Goal: Register for event/course

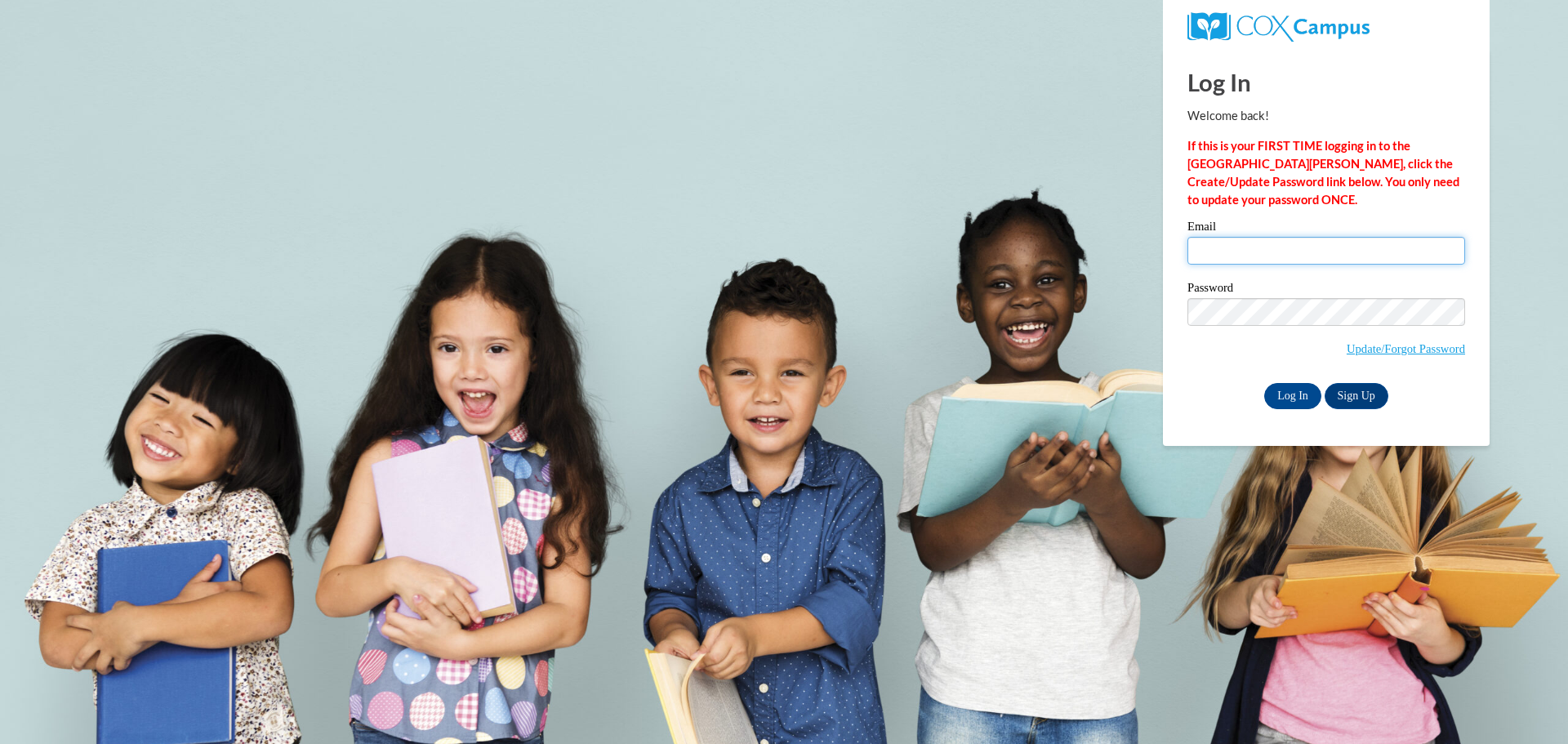
click at [1258, 254] on input "Email" at bounding box center [1326, 250] width 277 height 28
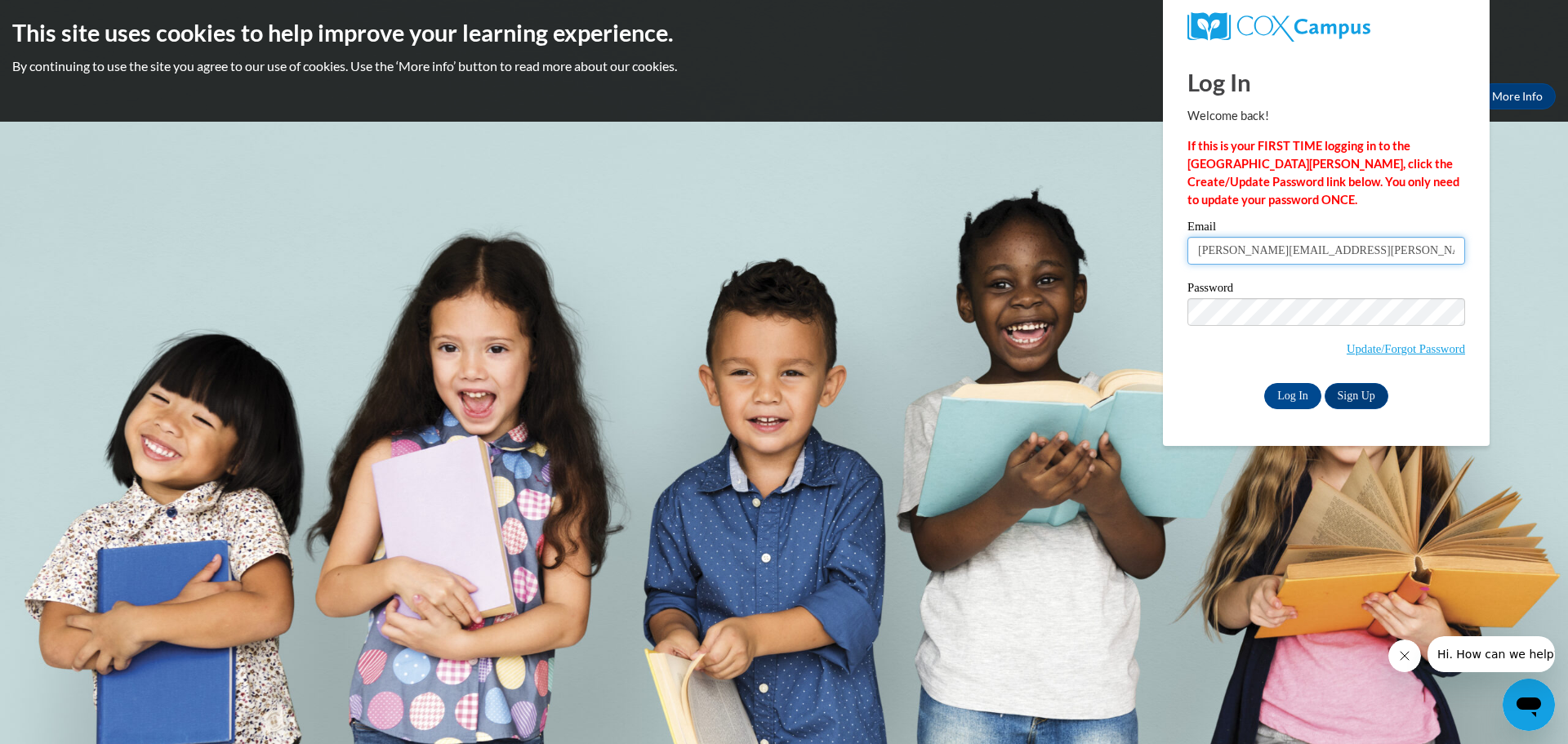
type input "gabrielle.mcnaughton@wrps.net"
click at [1287, 397] on input "Log In" at bounding box center [1293, 396] width 58 height 26
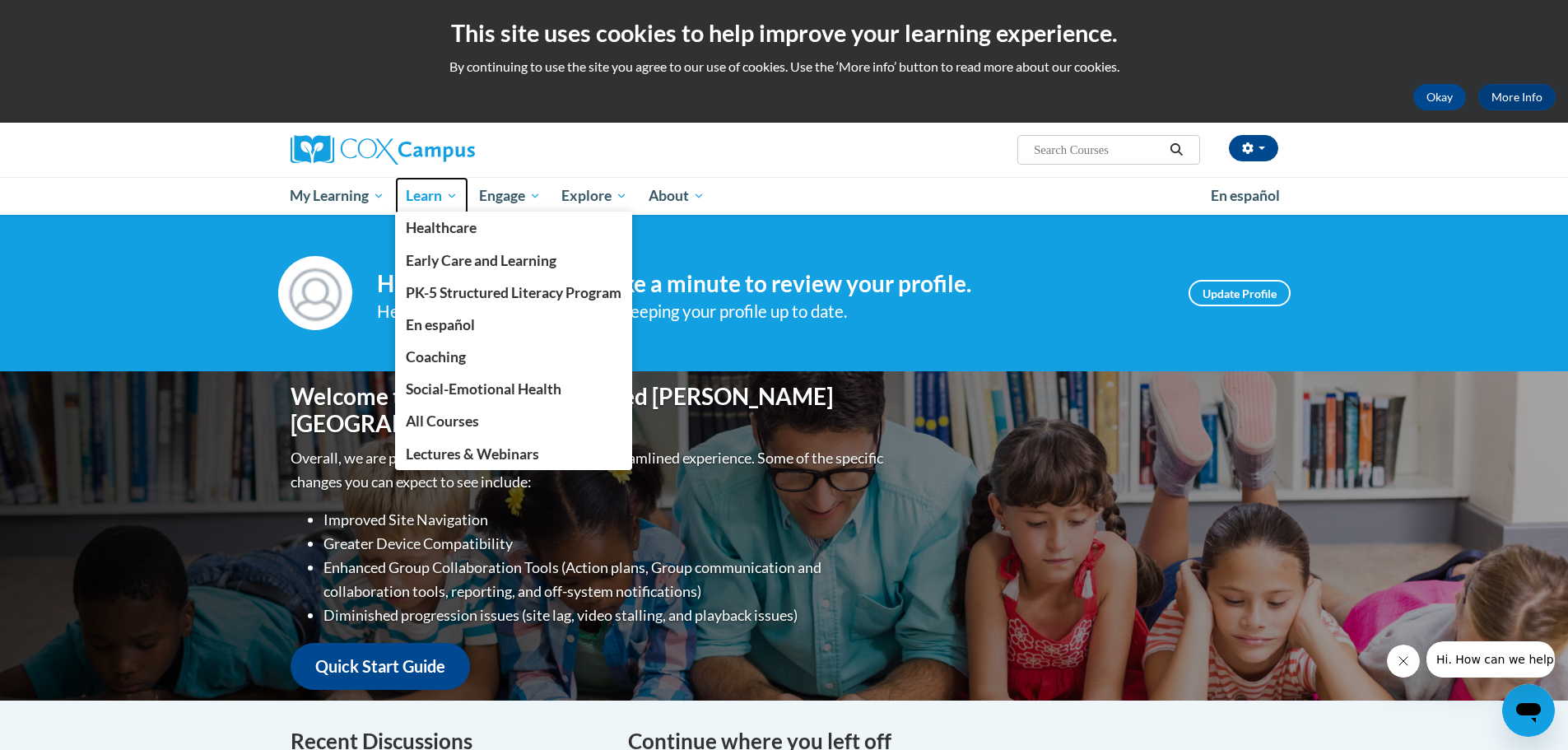
click at [435, 199] on span "Learn" at bounding box center [431, 195] width 52 height 20
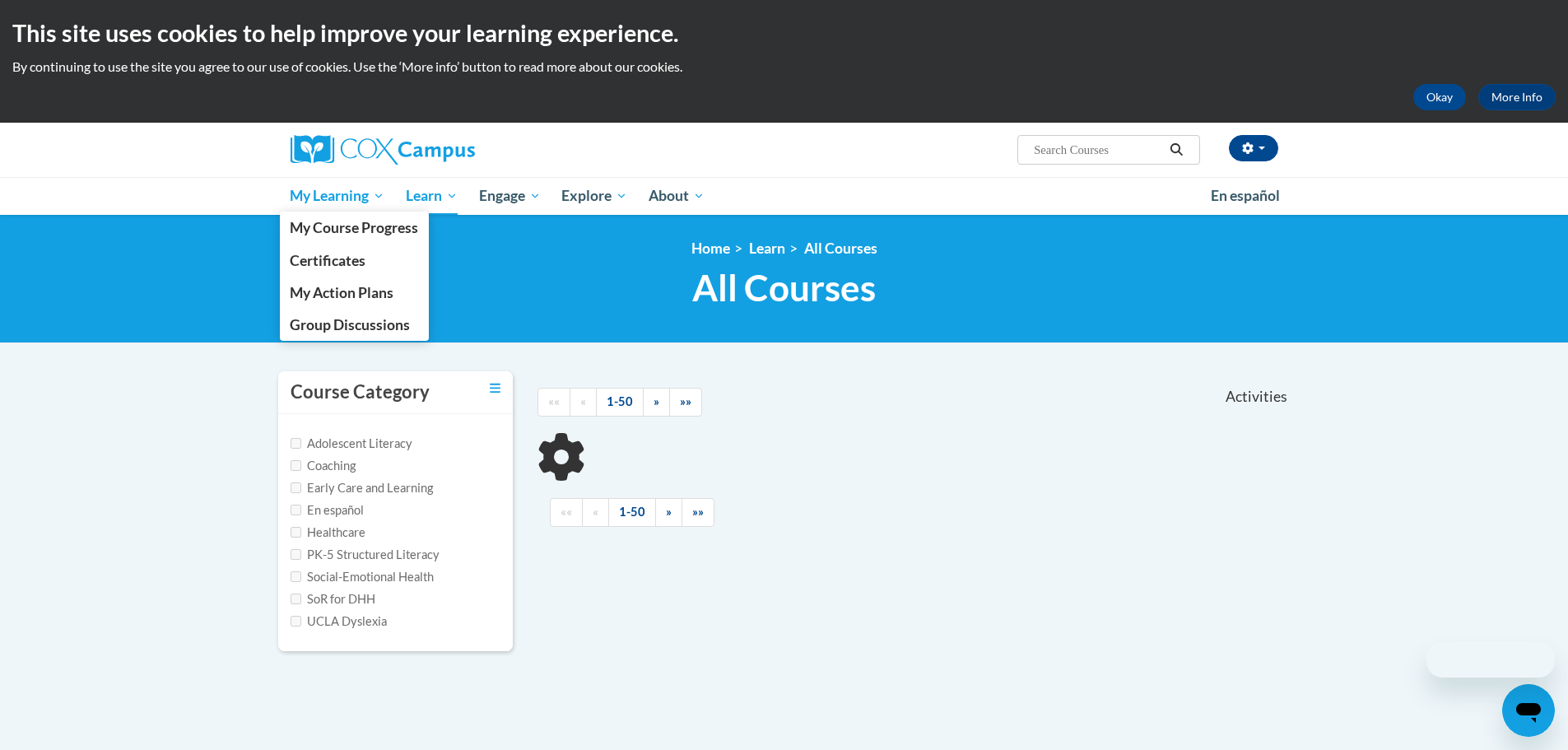
click at [323, 195] on span "My Learning" at bounding box center [337, 195] width 95 height 20
click at [323, 228] on span "My Course Progress" at bounding box center [354, 228] width 129 height 17
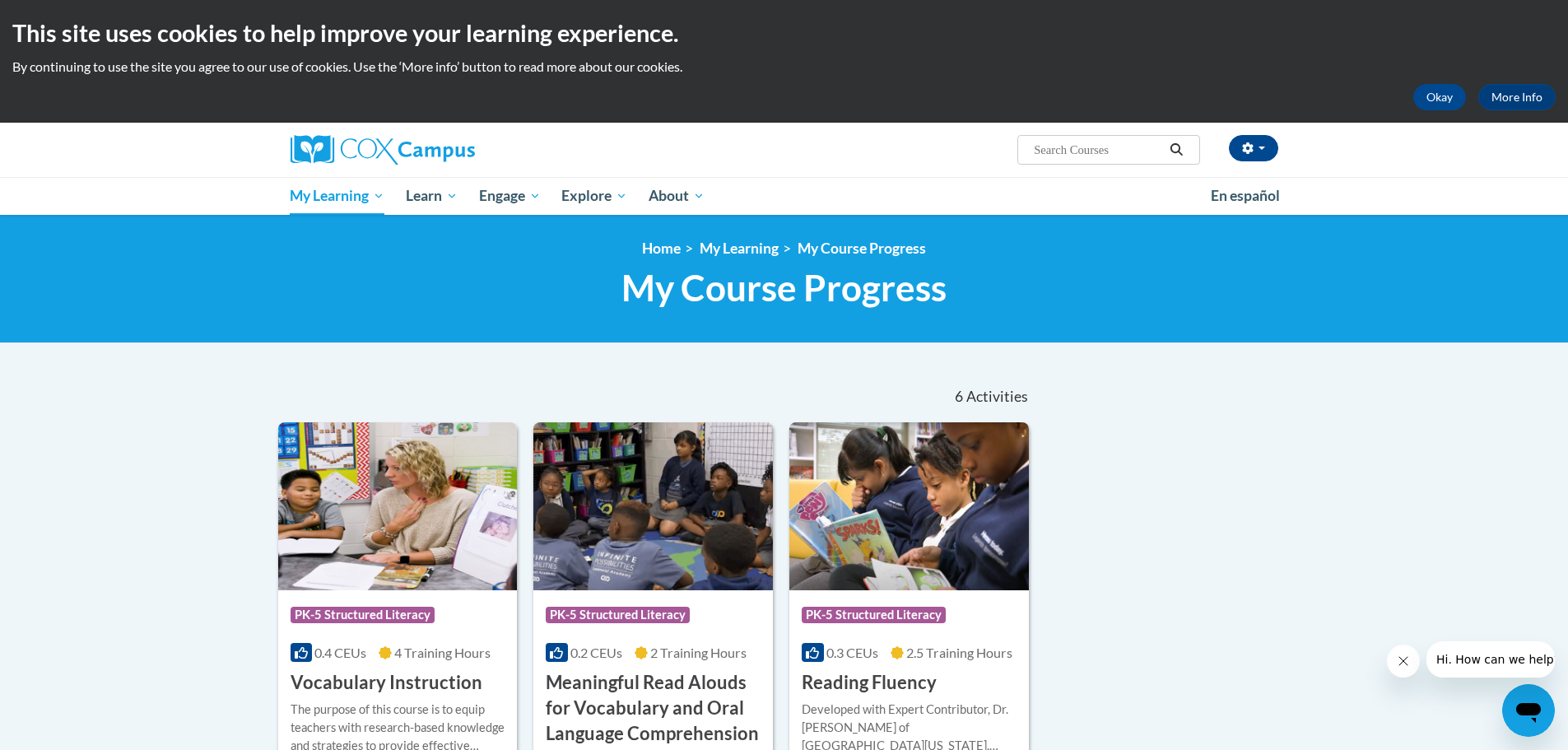
click at [1036, 134] on div "Gabrielle McNaughton (America/Chicago UTC-05:00) My Profile Inbox My Transcript…" at bounding box center [953, 143] width 675 height 42
click at [1047, 154] on input "Search..." at bounding box center [1098, 149] width 132 height 20
type input "reading comprehension"
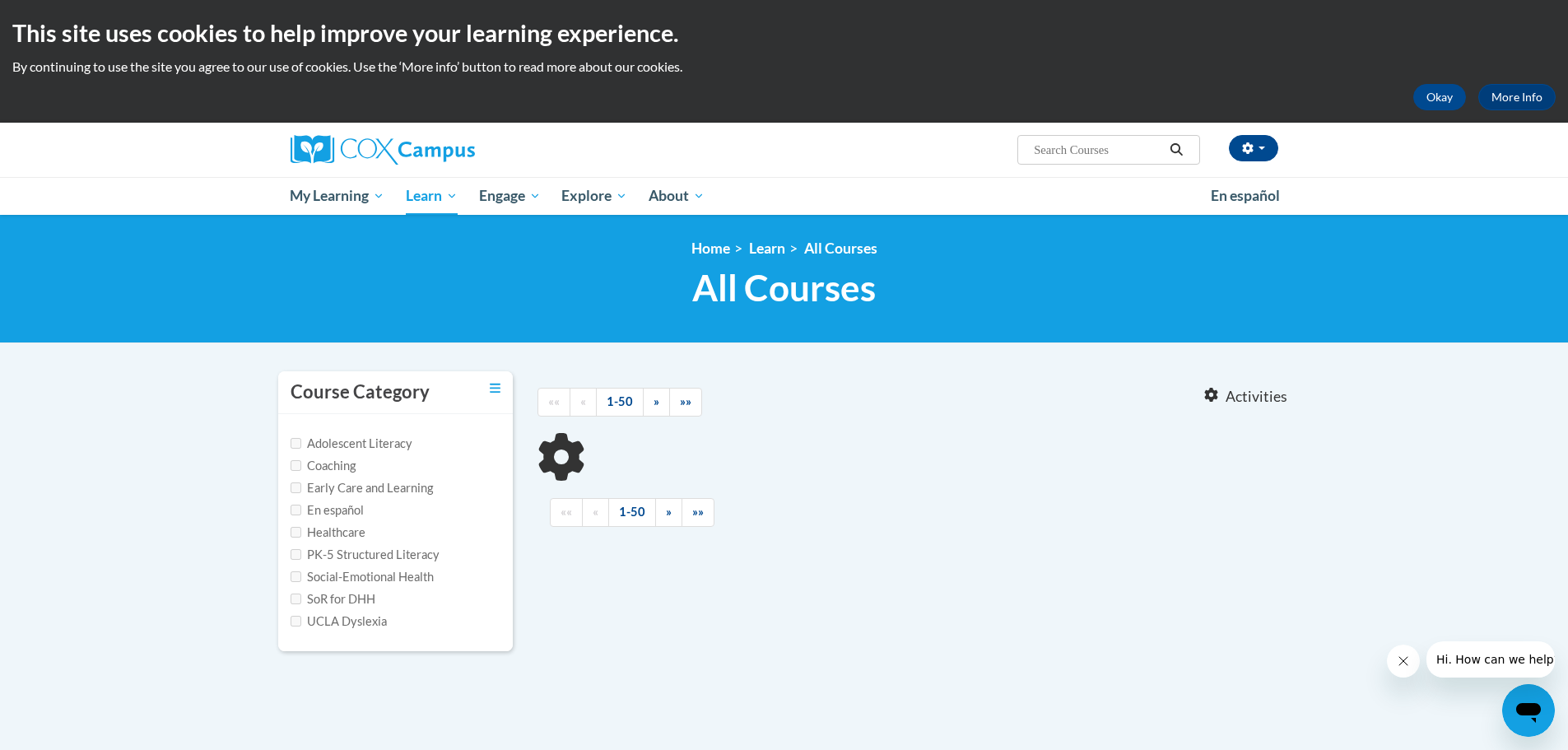
type input "reading comprehension"
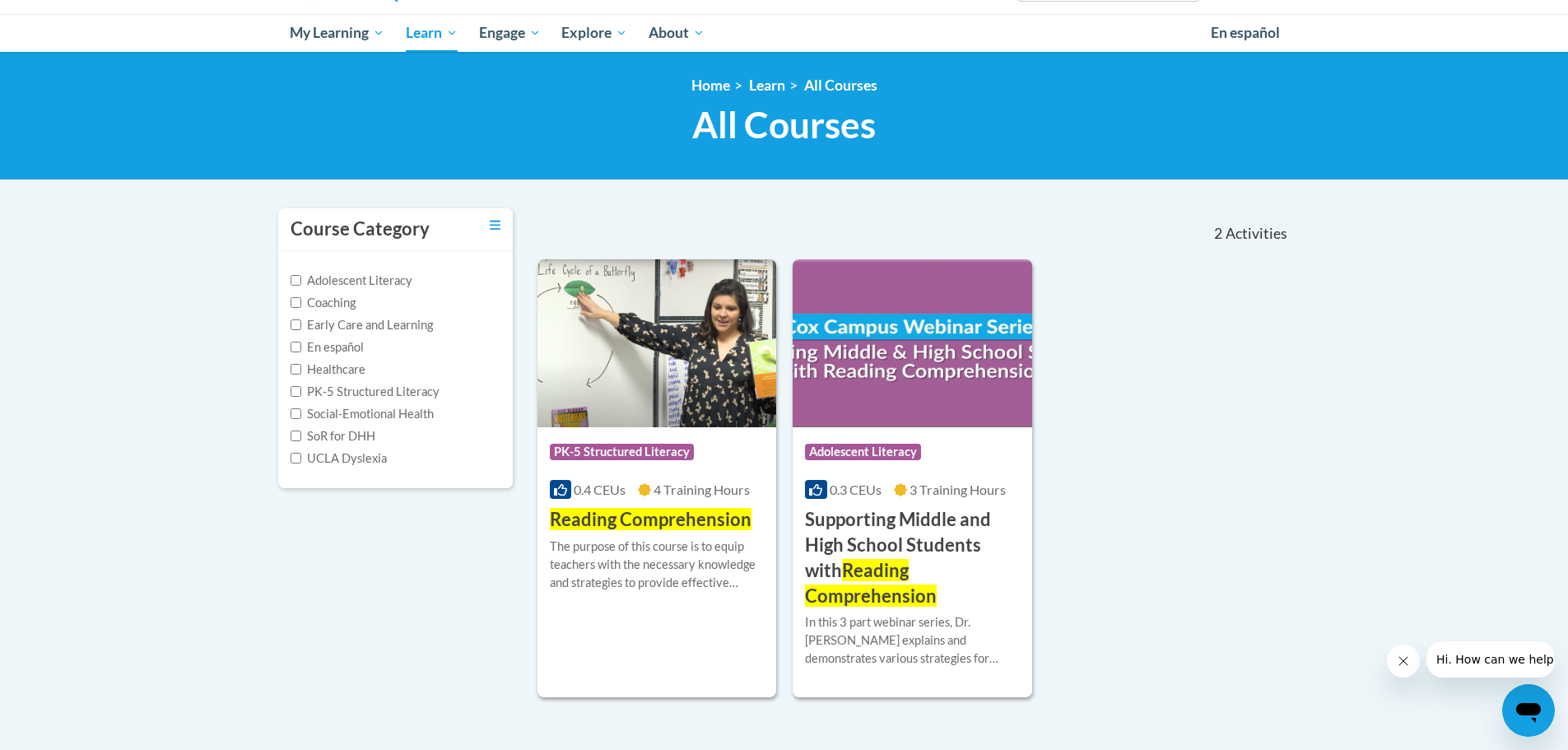
scroll to position [164, 0]
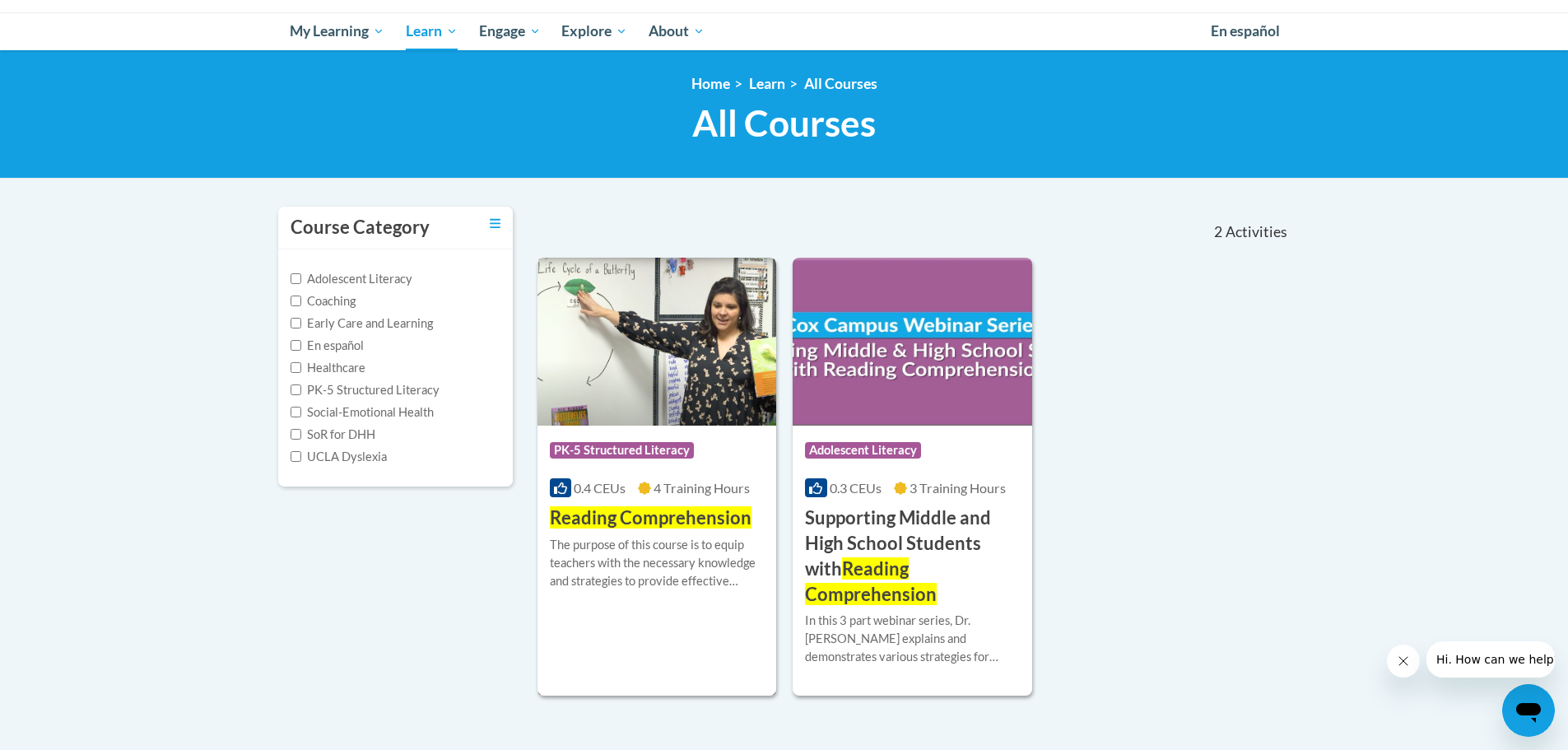
click at [654, 550] on div "The purpose of this course is to equip teachers with the necessary knowledge an…" at bounding box center [657, 563] width 215 height 55
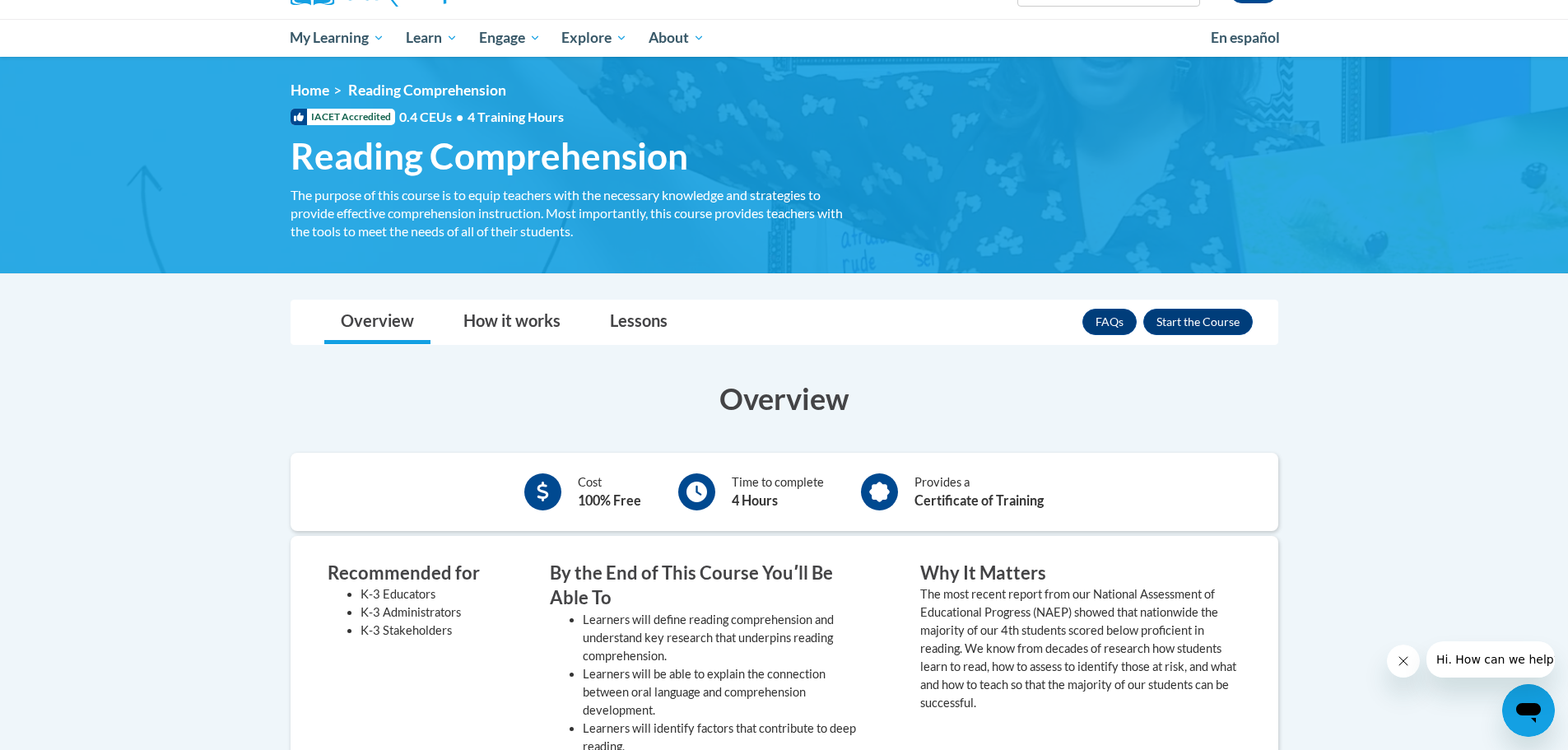
scroll to position [164, 0]
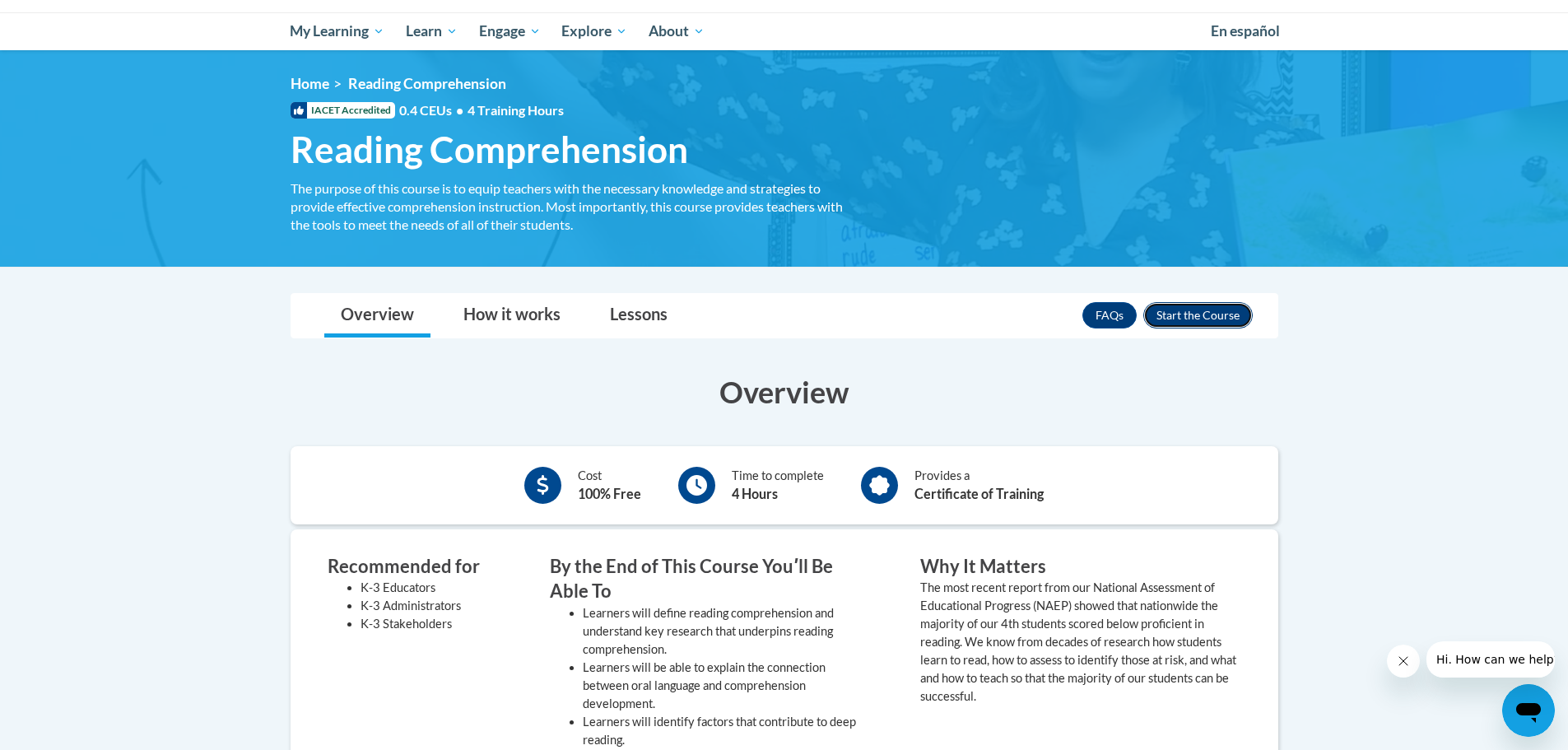
click at [1170, 320] on button "Enroll" at bounding box center [1198, 314] width 109 height 26
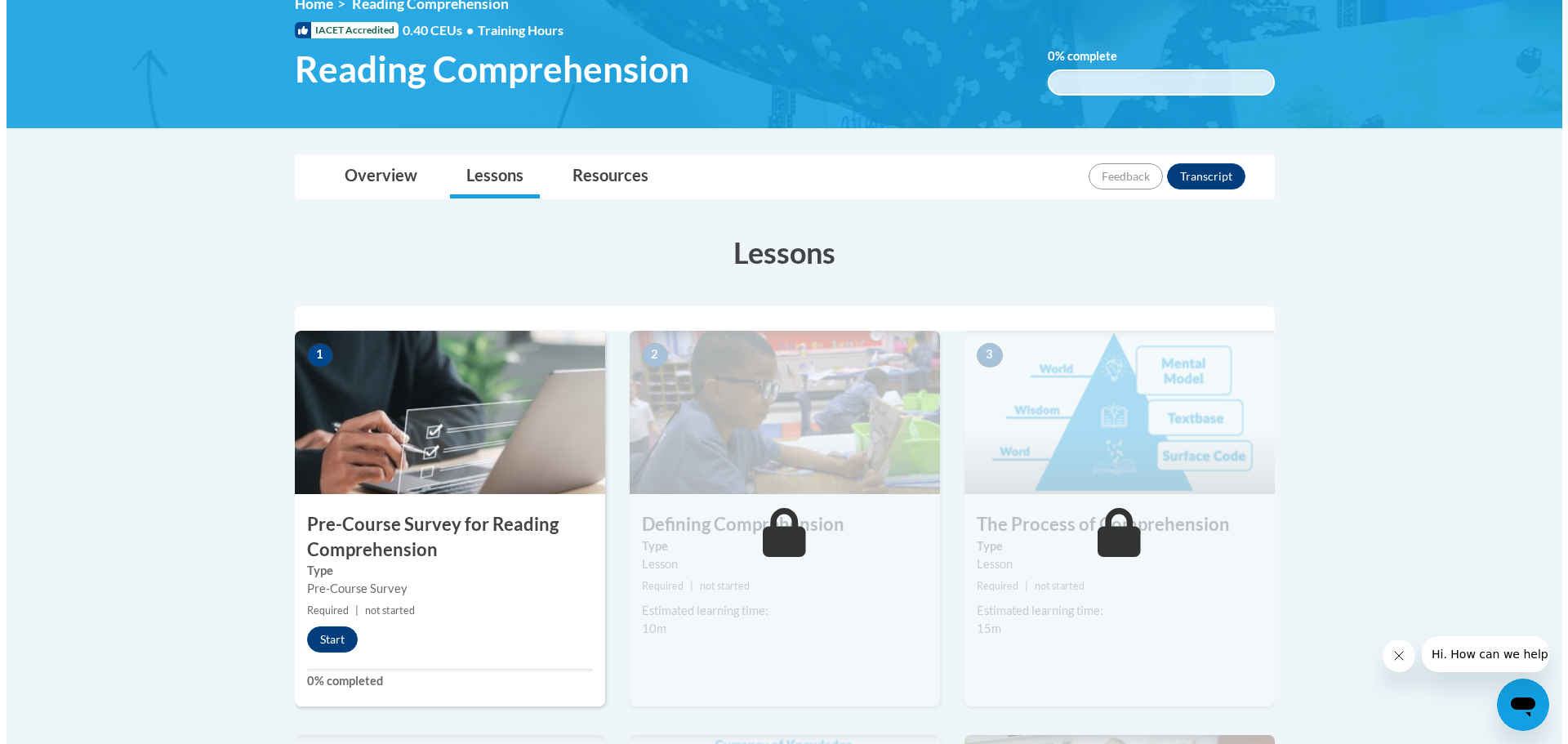
scroll to position [245, 0]
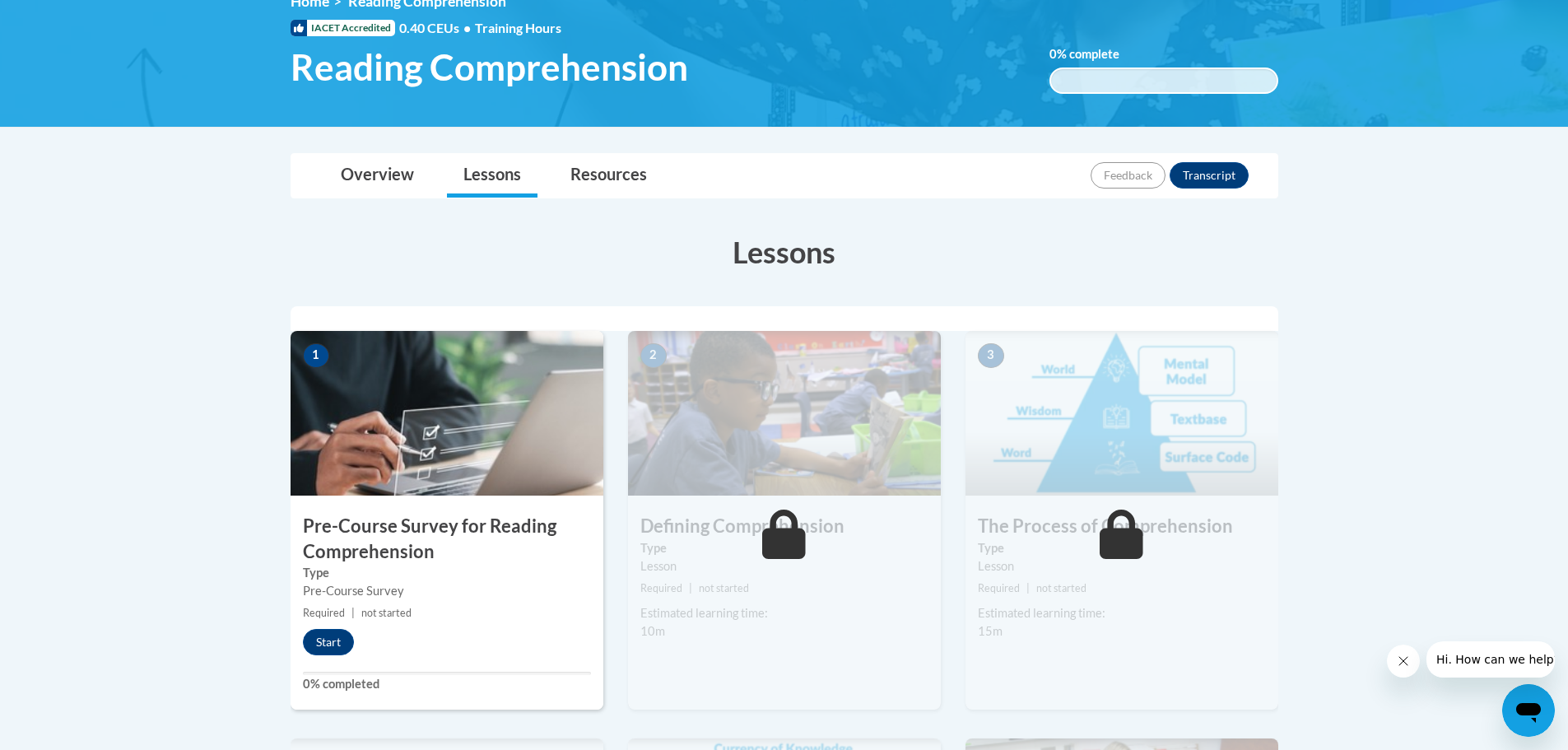
click at [424, 424] on img at bounding box center [447, 412] width 313 height 164
click at [310, 634] on button "Start" at bounding box center [328, 642] width 51 height 26
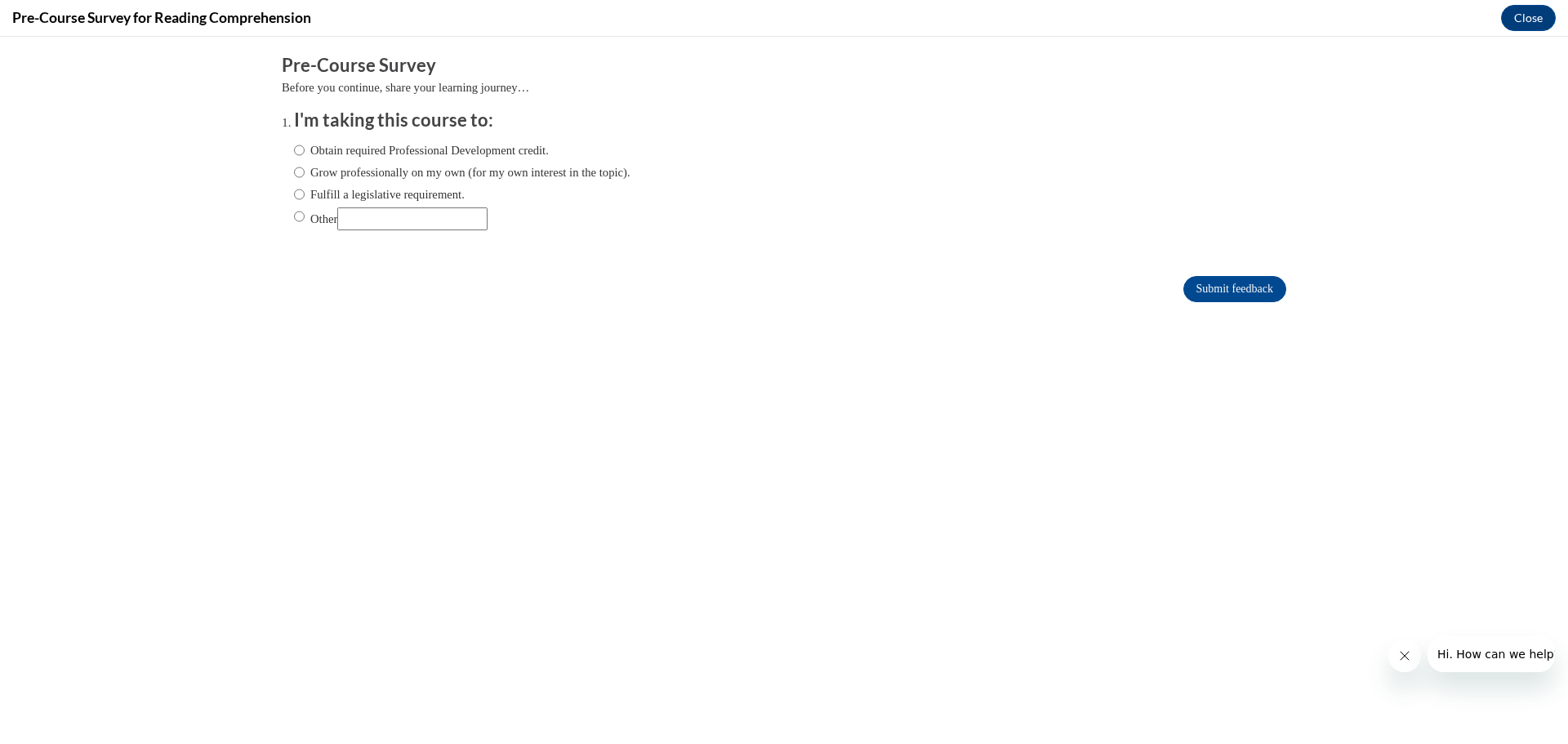
scroll to position [0, 0]
click at [485, 153] on label "Obtain required Professional Development credit." at bounding box center [421, 150] width 255 height 18
click at [304, 153] on input "Obtain required Professional Development credit." at bounding box center [299, 150] width 11 height 18
radio input "true"
click at [430, 194] on label "Fulfill a legislative requirement." at bounding box center [380, 194] width 171 height 18
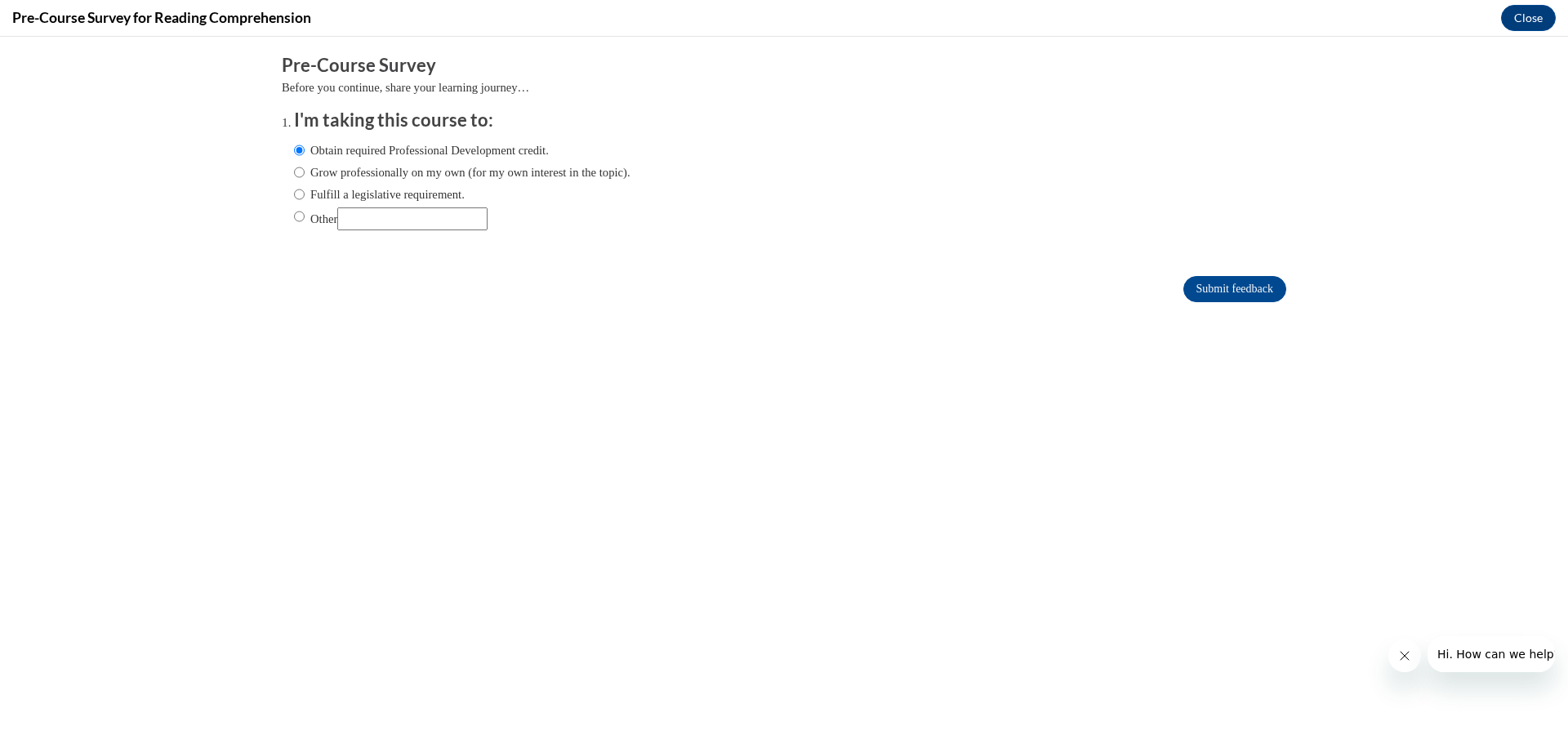
click at [304, 194] on input "Fulfill a legislative requirement." at bounding box center [299, 194] width 11 height 18
radio input "true"
click at [1204, 286] on input "Submit feedback" at bounding box center [1236, 288] width 103 height 26
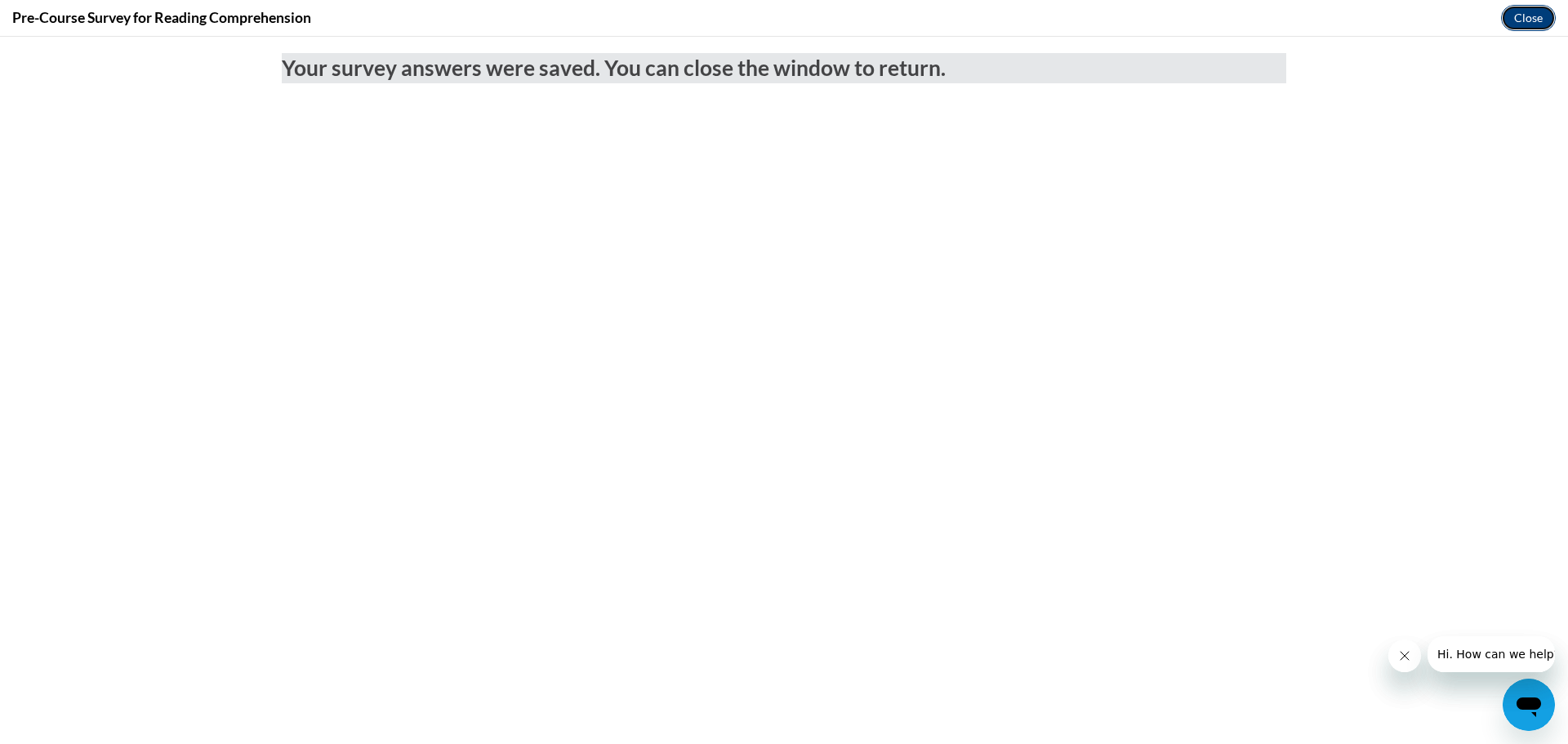
click at [1518, 12] on button "Close" at bounding box center [1528, 18] width 55 height 26
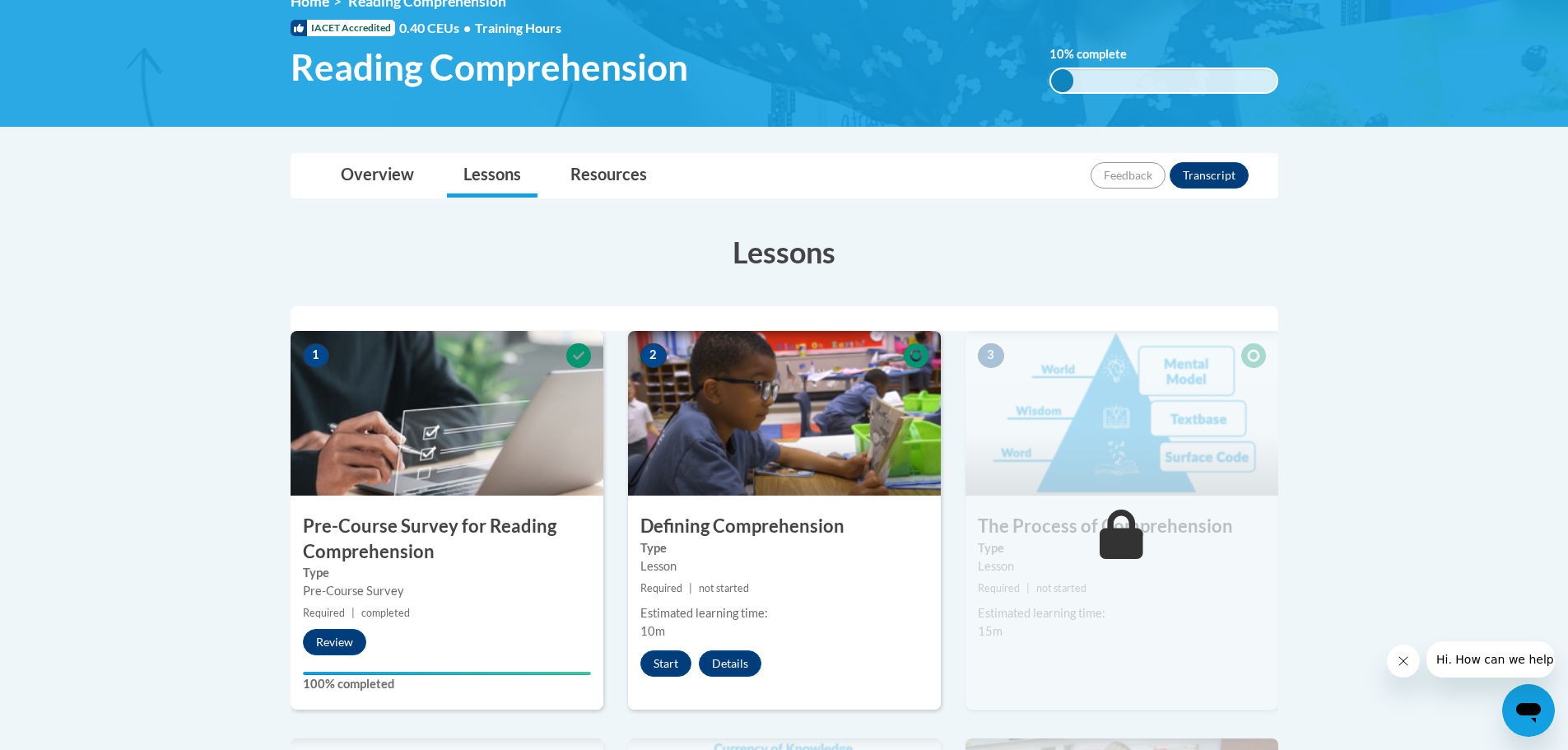
click at [745, 406] on img at bounding box center [784, 412] width 313 height 164
click at [661, 668] on button "Start" at bounding box center [666, 663] width 51 height 26
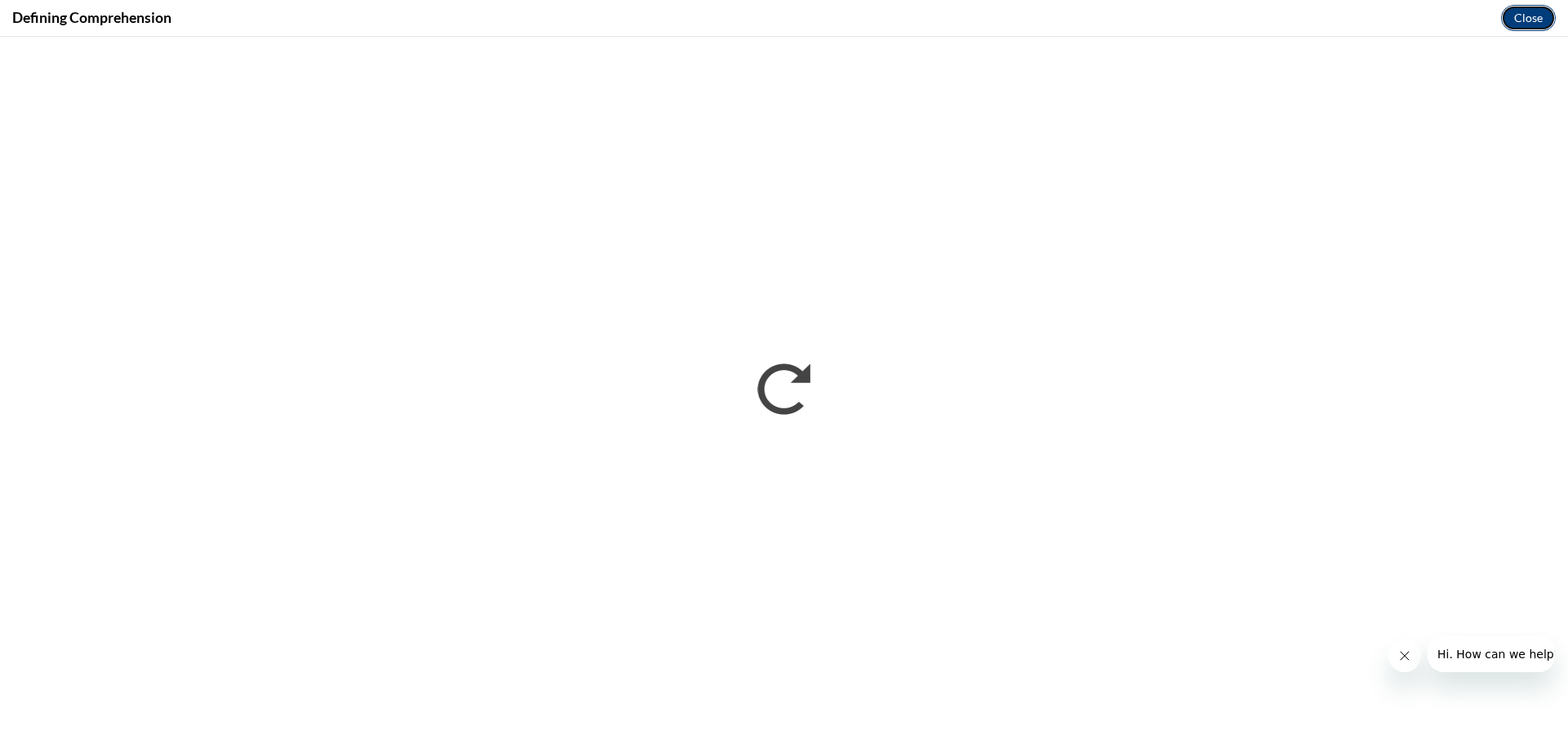
click at [1527, 25] on button "Close" at bounding box center [1528, 18] width 55 height 26
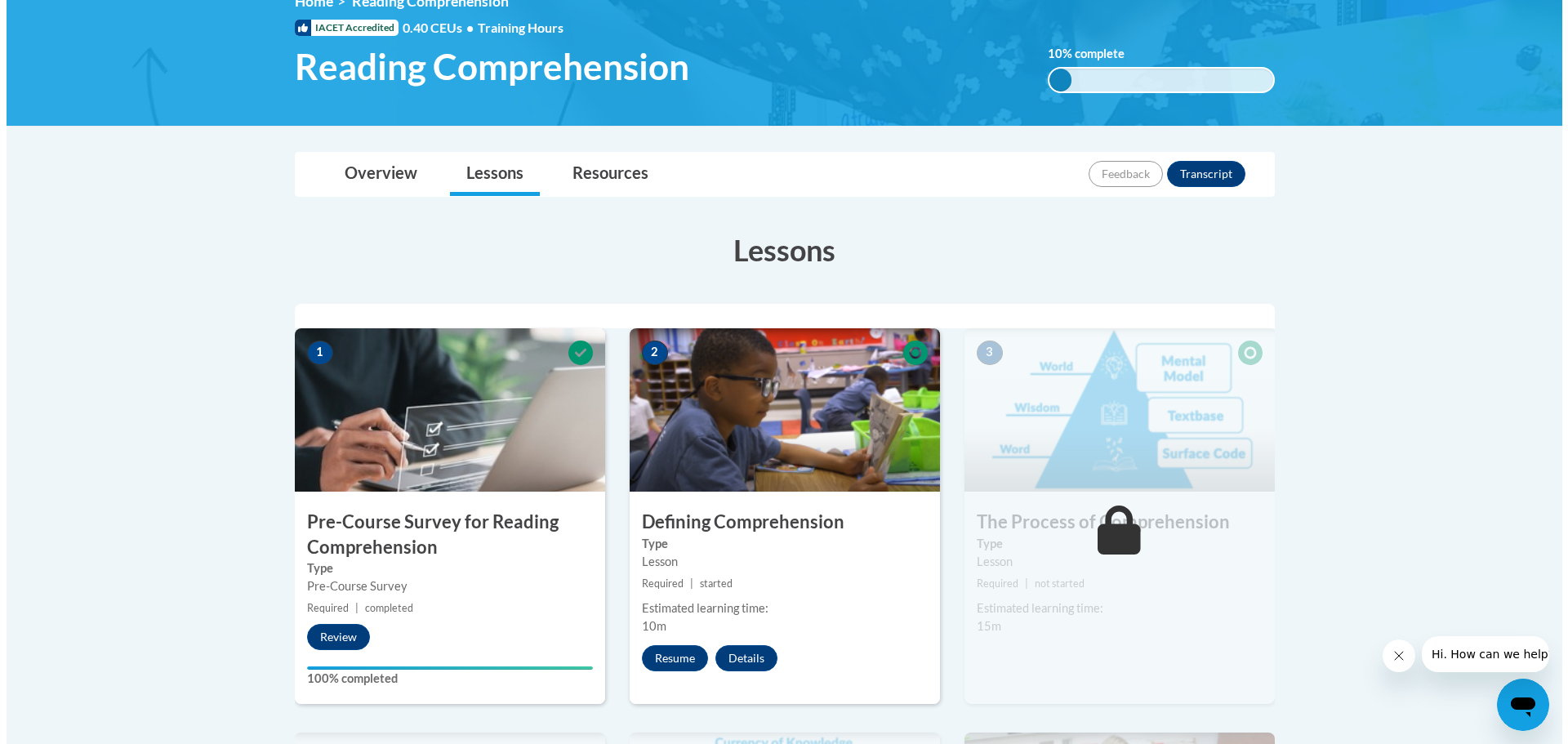
scroll to position [326, 0]
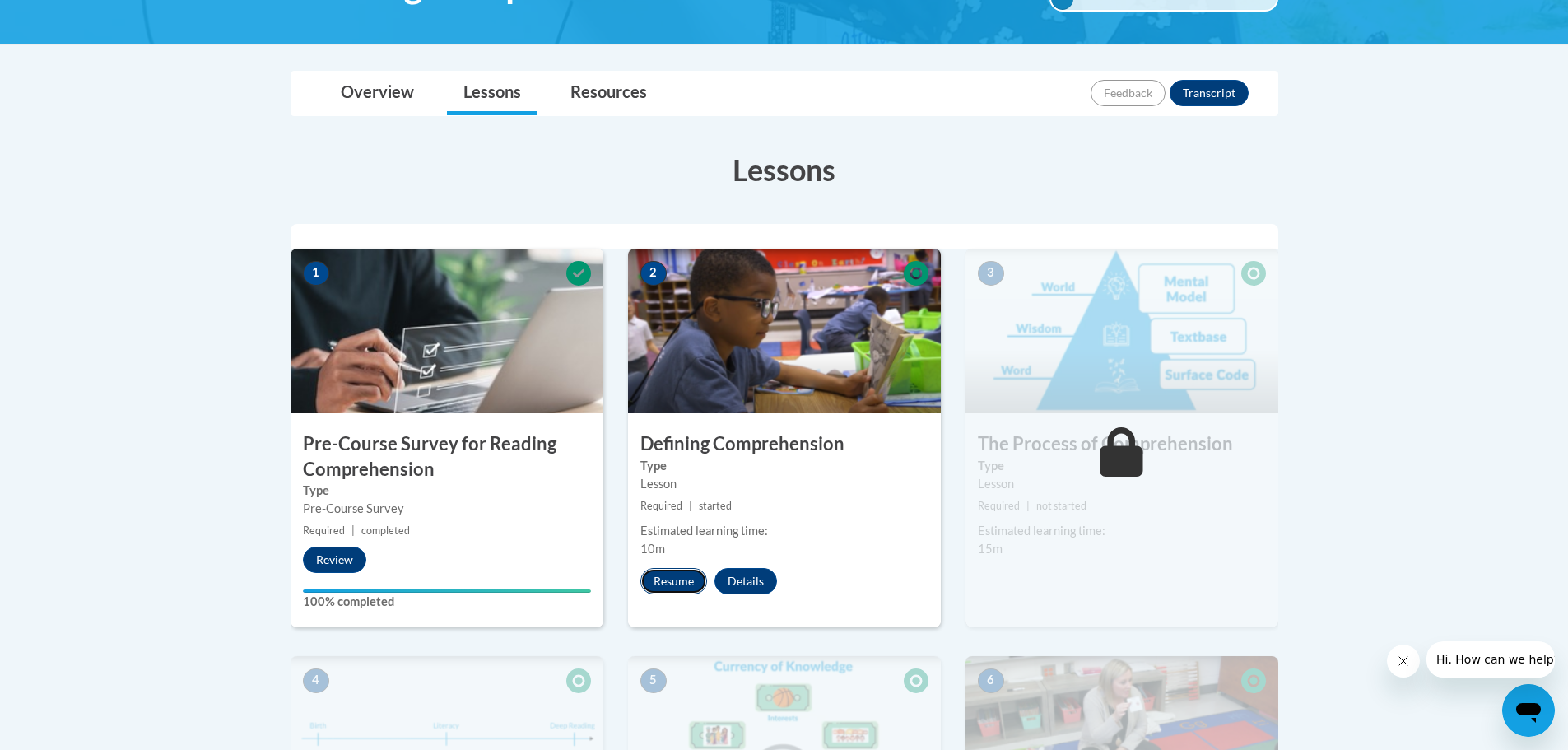
click at [681, 582] on button "Resume" at bounding box center [673, 580] width 66 height 26
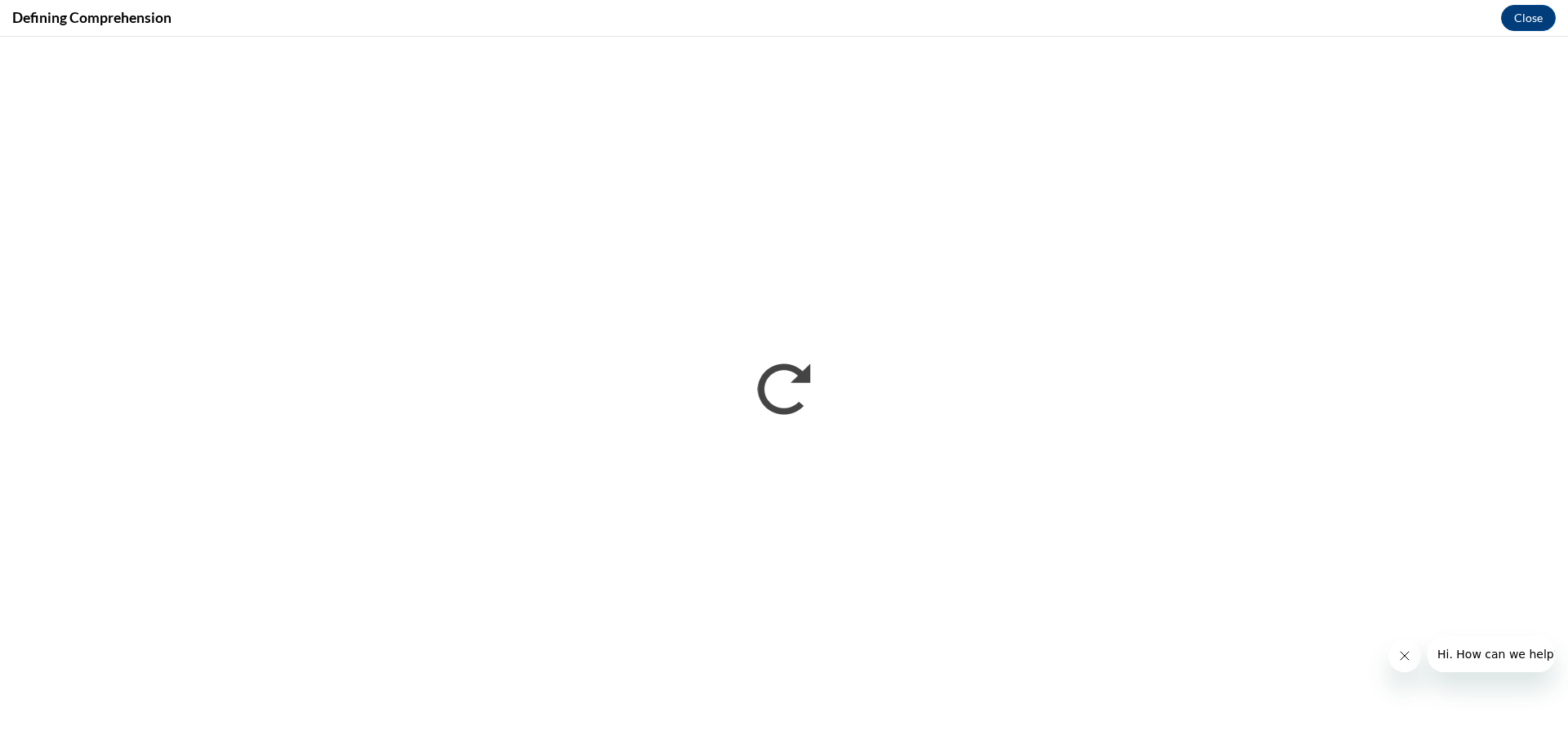
scroll to position [0, 0]
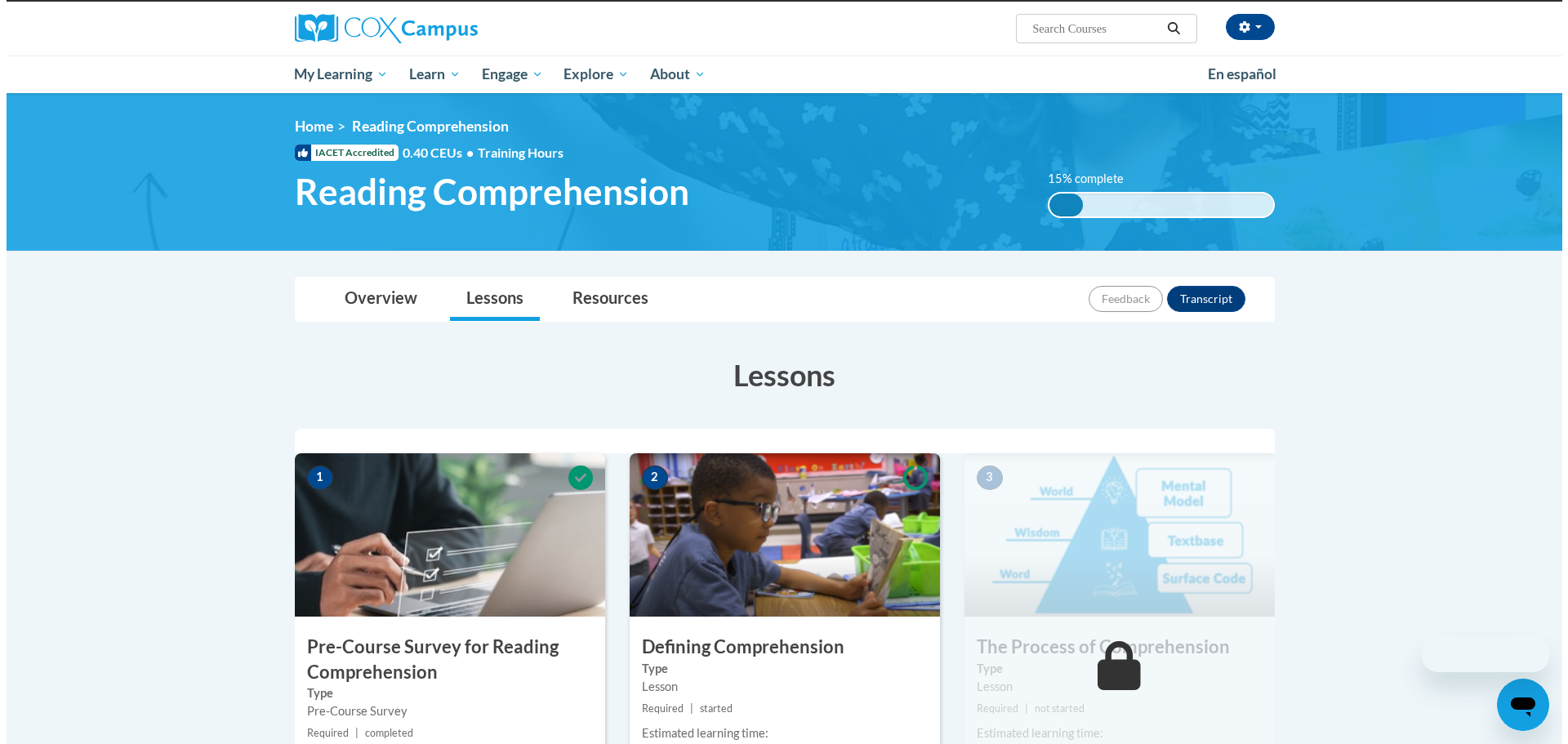
scroll to position [245, 0]
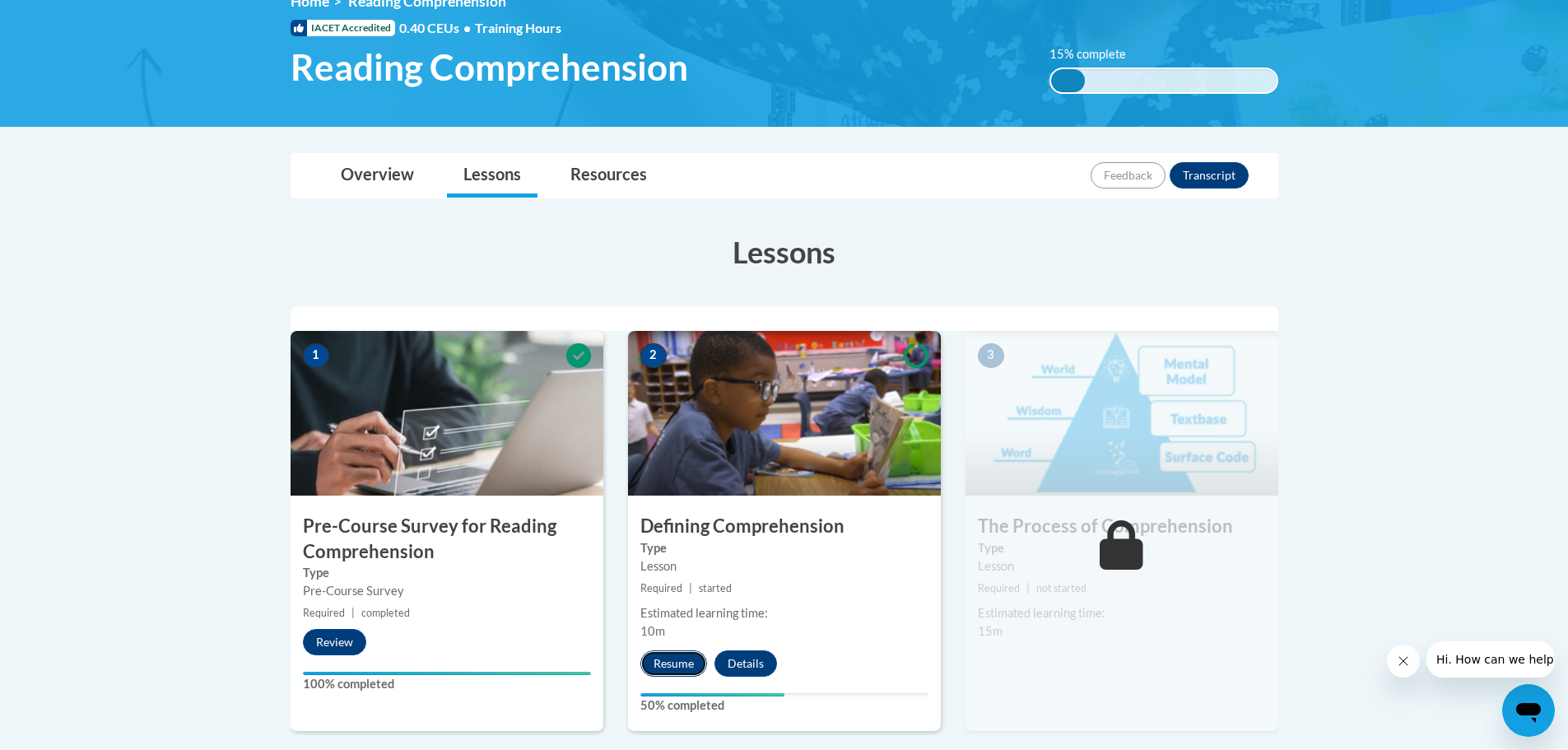
click at [673, 652] on button "Resume" at bounding box center [673, 663] width 66 height 26
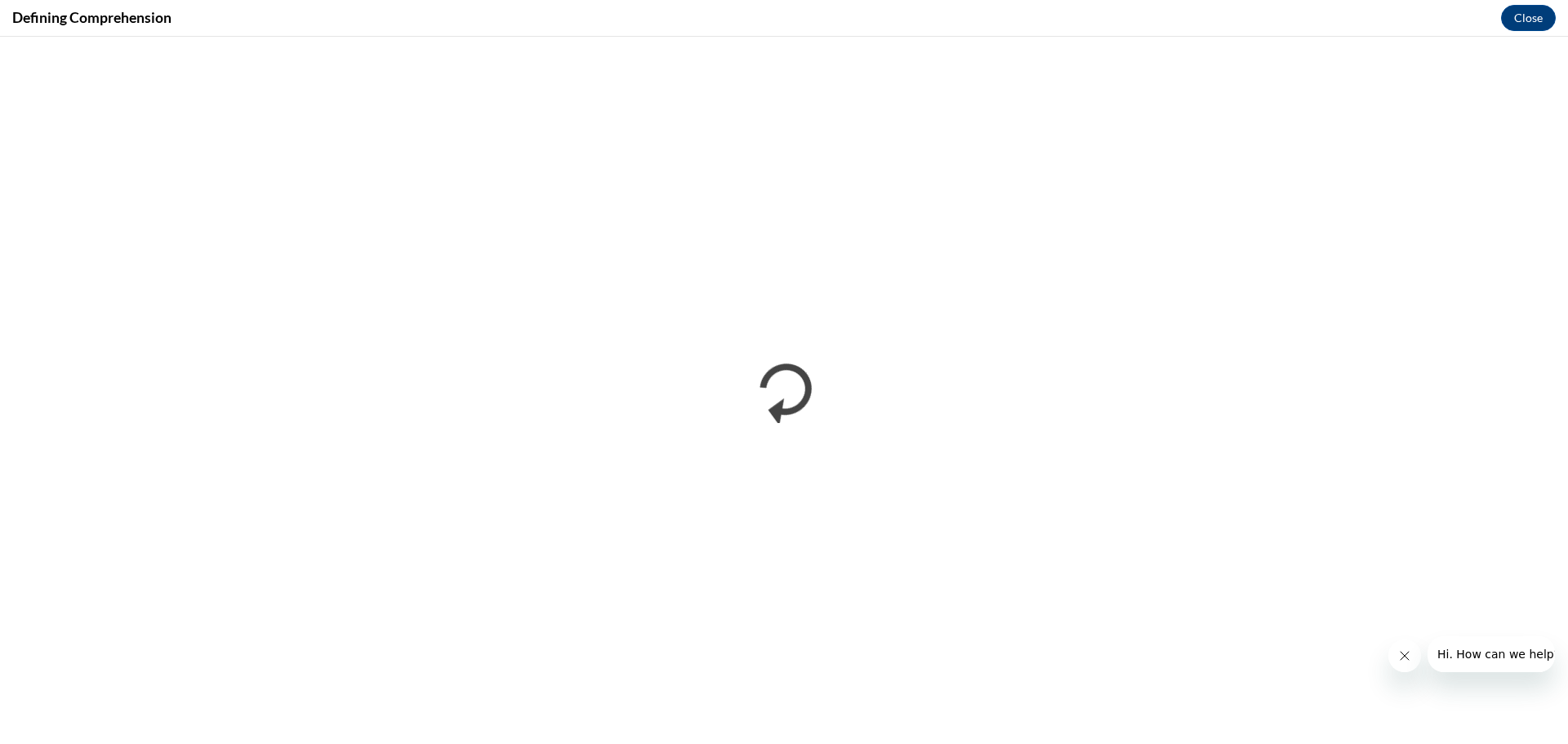
scroll to position [0, 0]
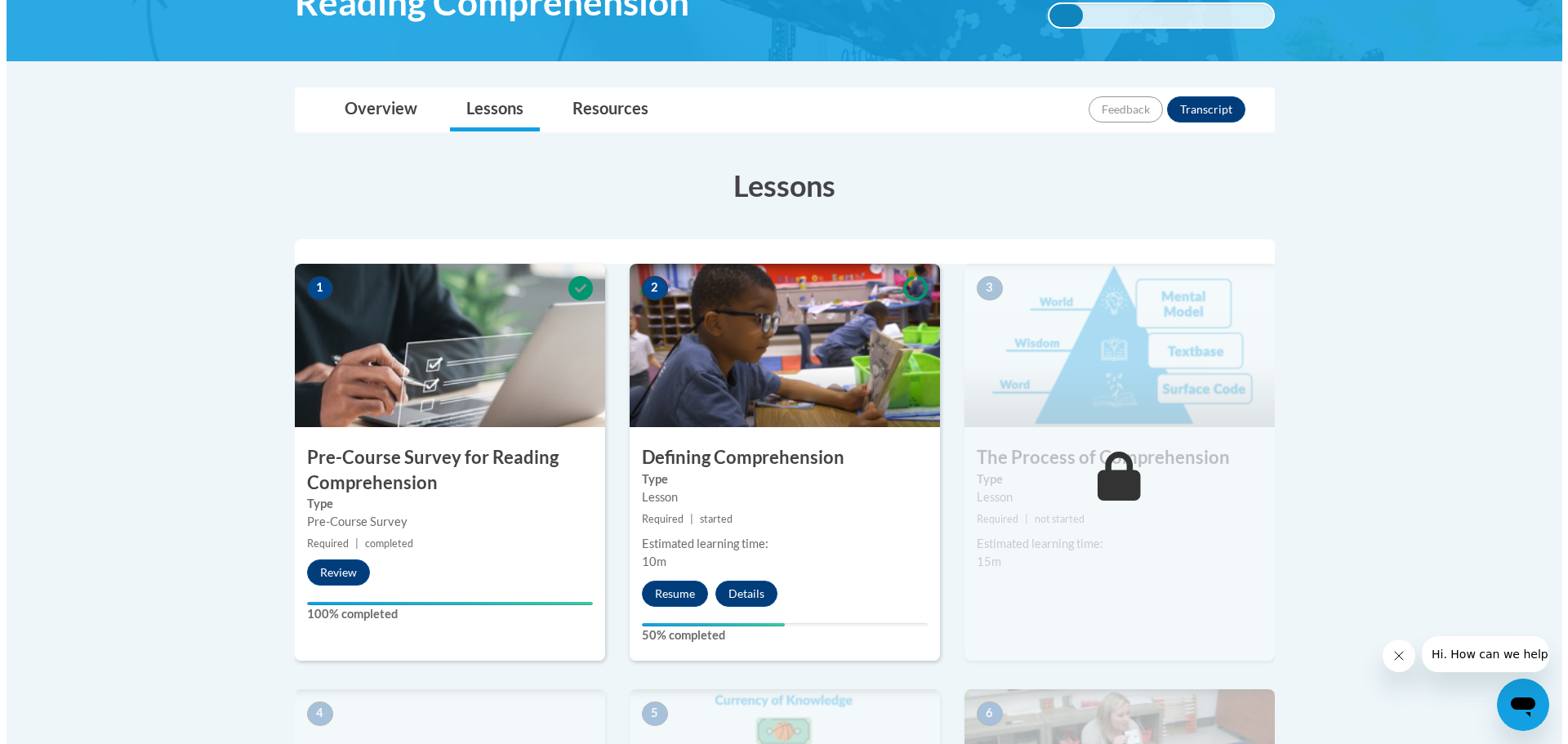
scroll to position [408, 0]
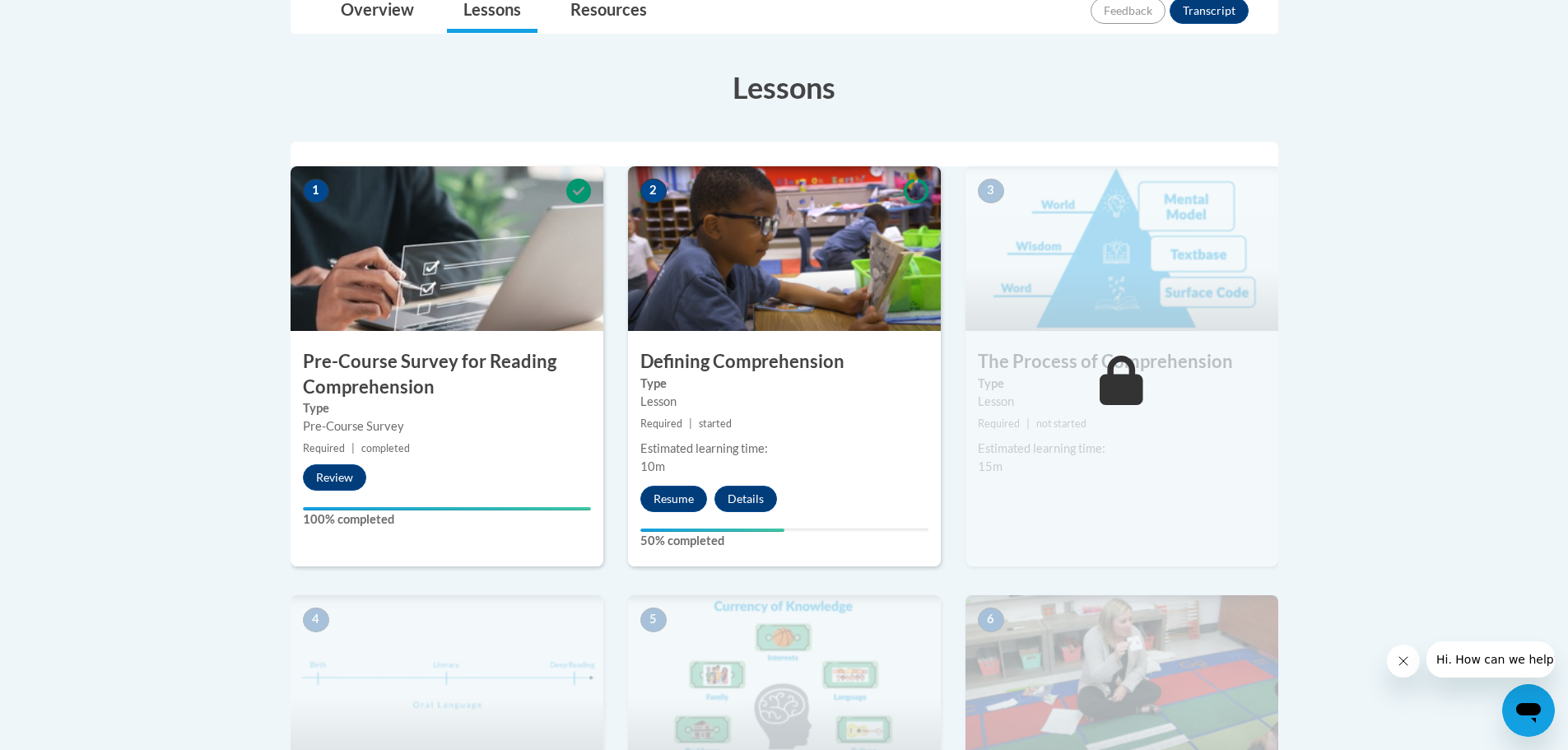
click at [773, 293] on img at bounding box center [784, 248] width 313 height 164
click at [680, 505] on button "Resume" at bounding box center [673, 499] width 66 height 26
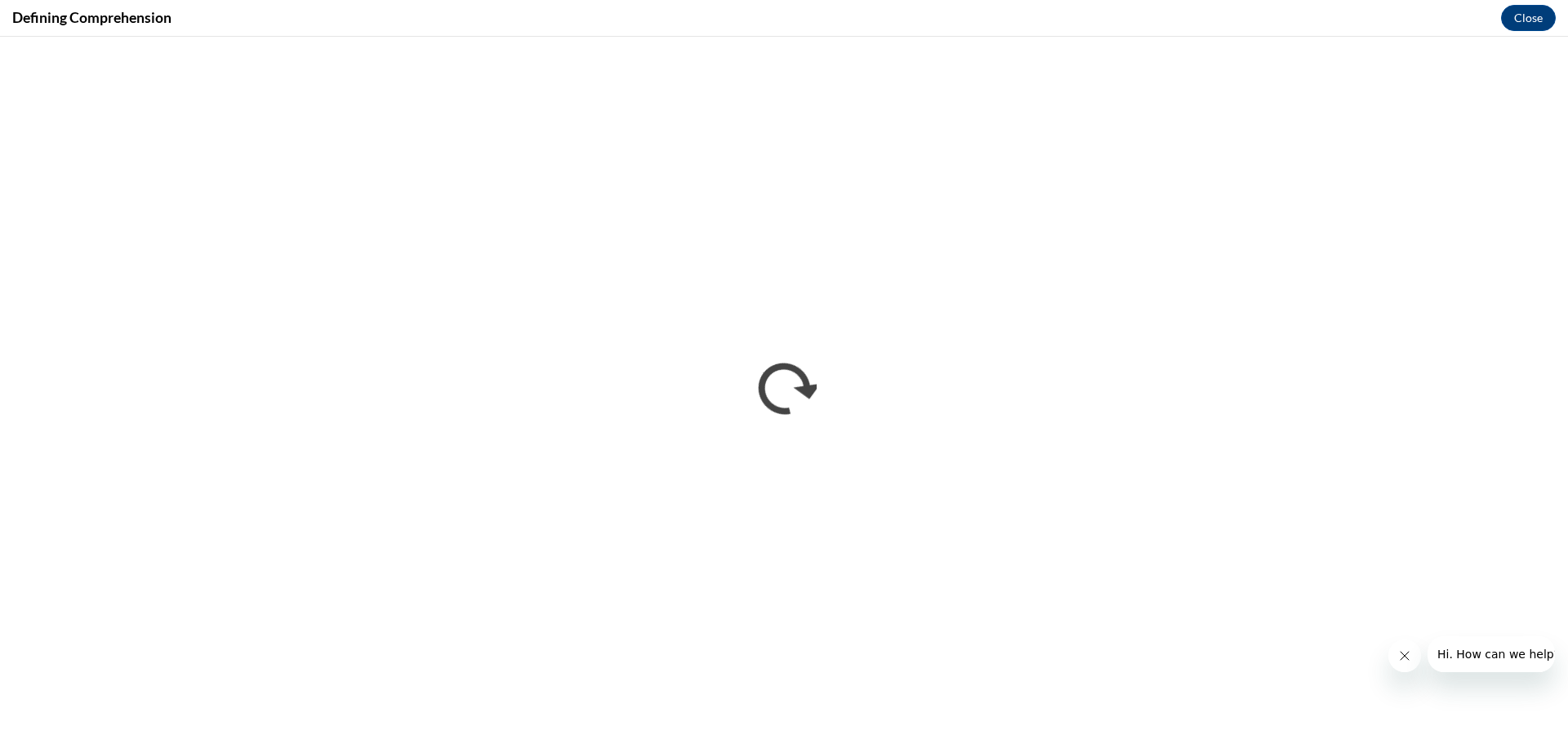
scroll to position [0, 0]
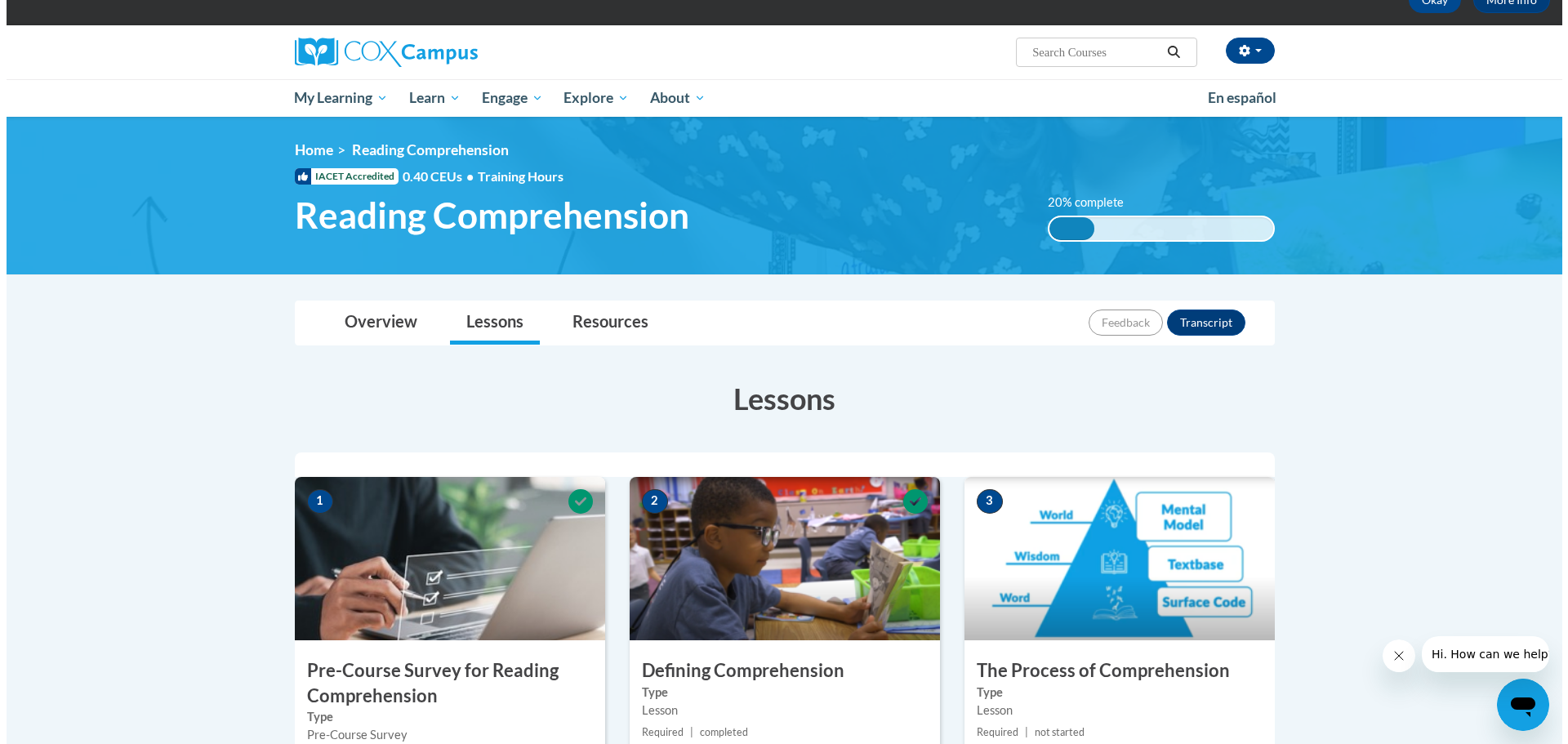
scroll to position [245, 0]
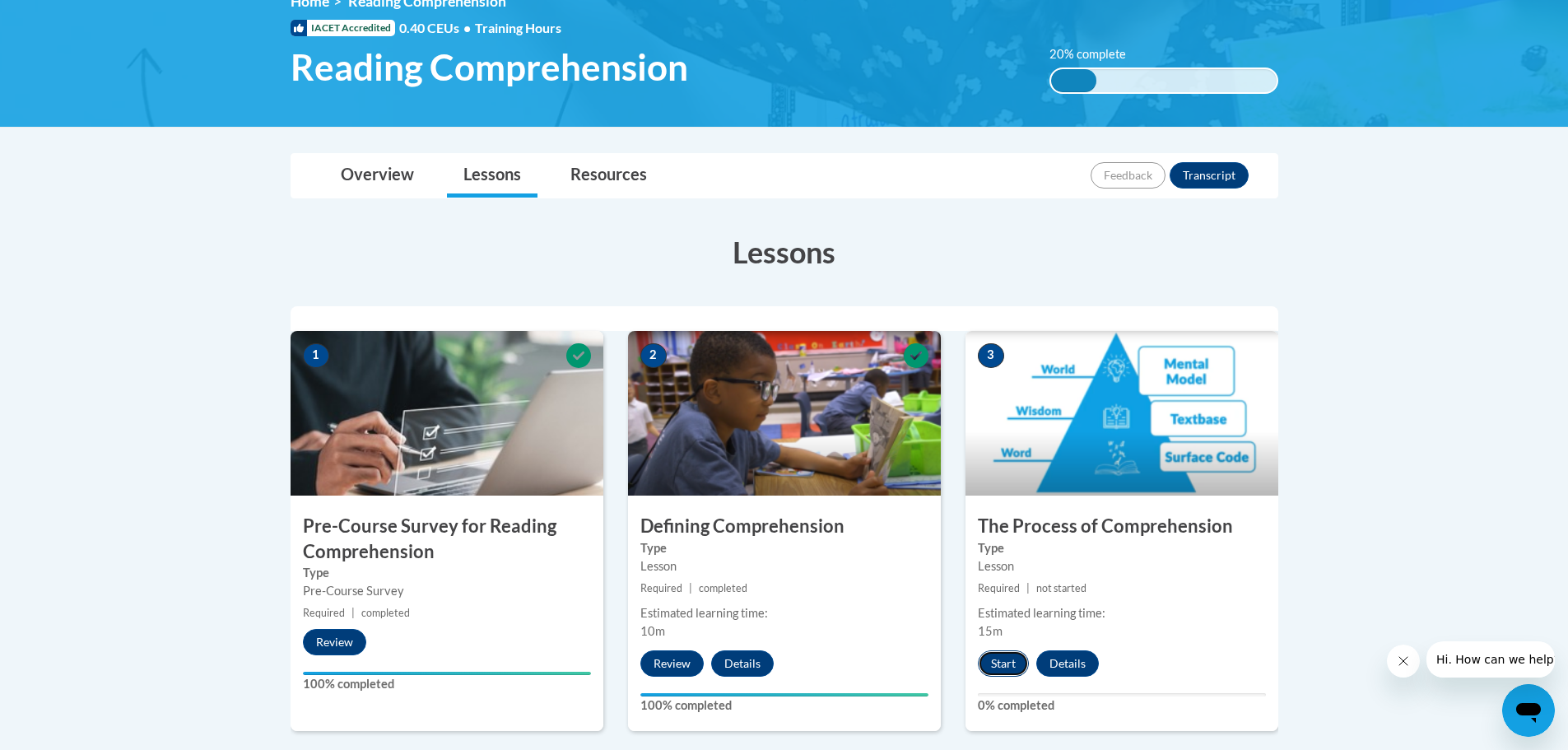
click at [1002, 661] on button "Start" at bounding box center [1003, 663] width 51 height 26
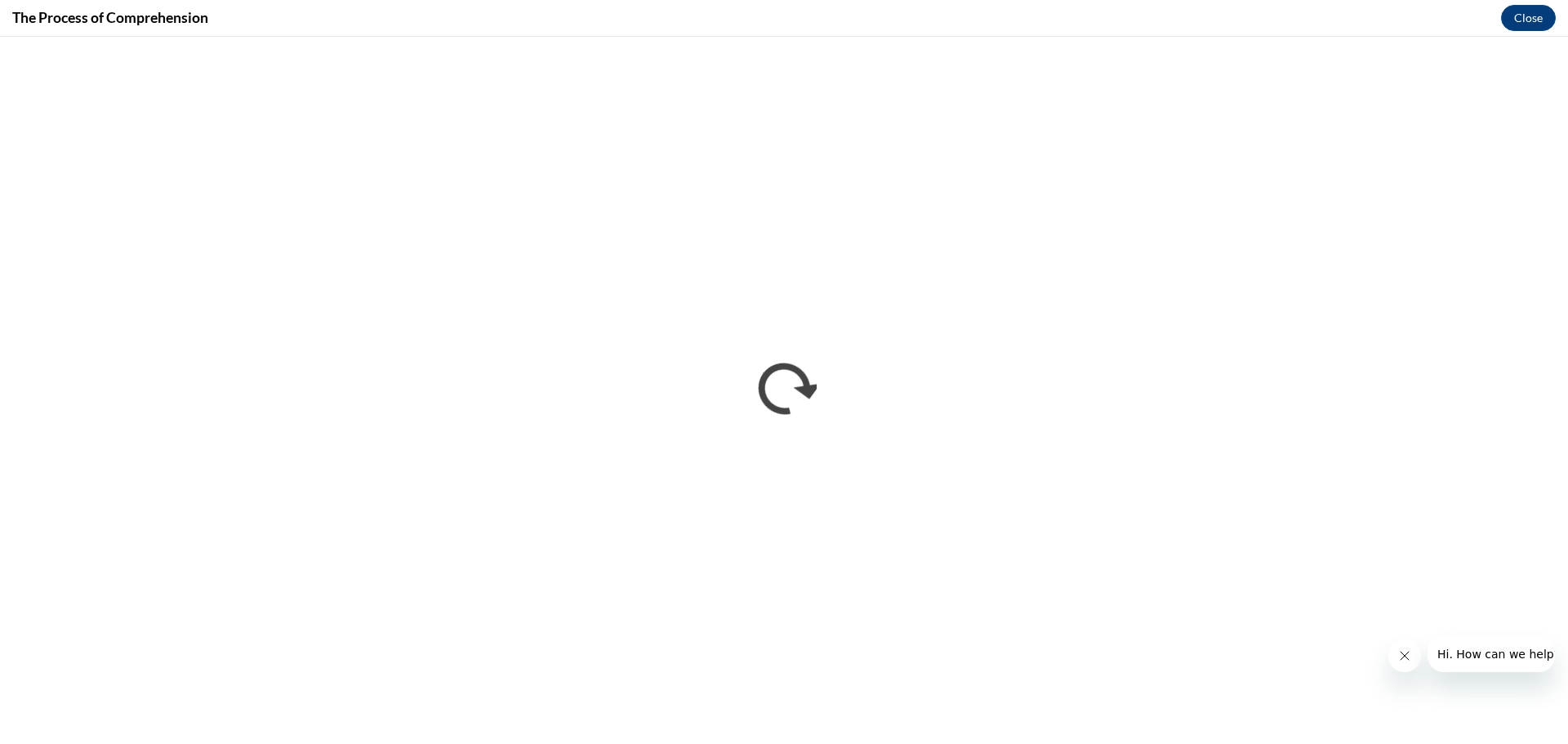
scroll to position [0, 0]
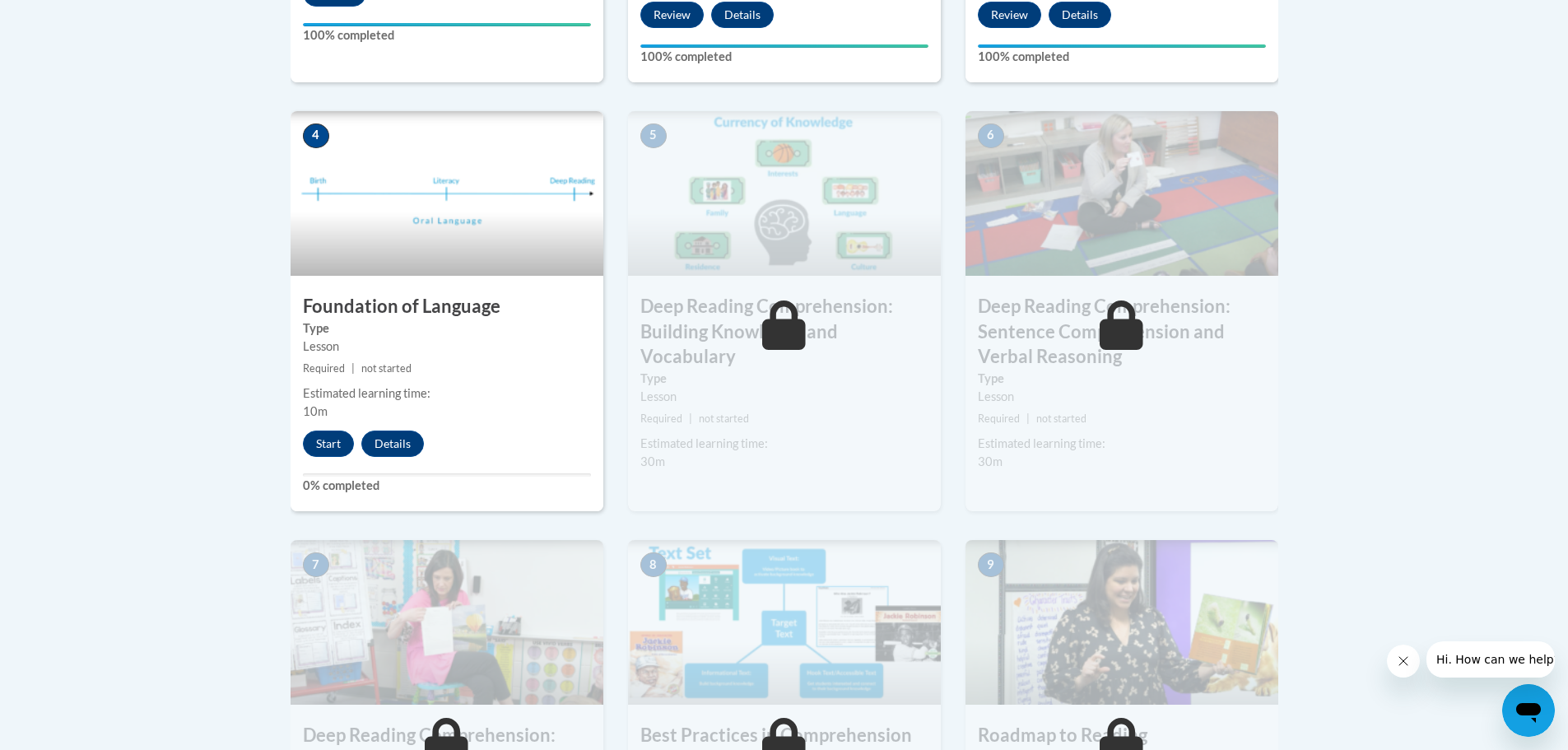
scroll to position [576, 0]
